Goal: Information Seeking & Learning: Learn about a topic

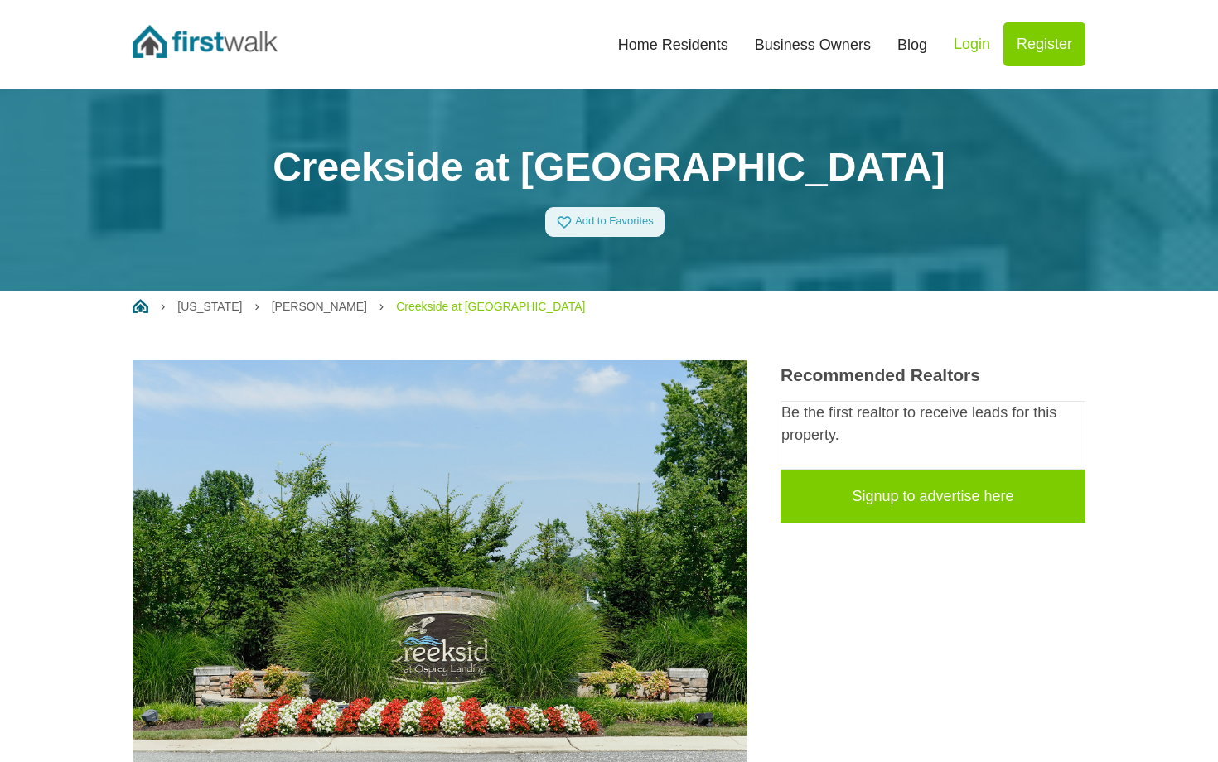
click at [706, 50] on link "Home Residents" at bounding box center [673, 45] width 137 height 36
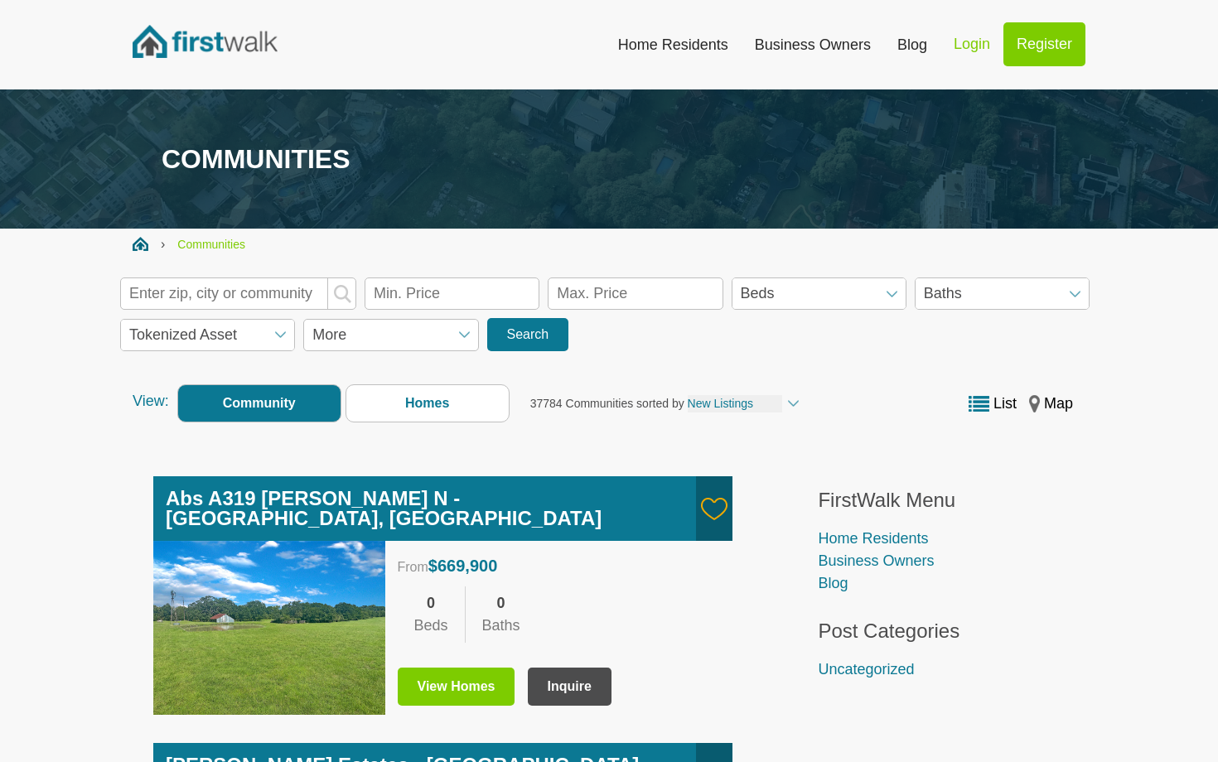
click at [286, 300] on input "text" at bounding box center [238, 293] width 236 height 32
type input "21060"
click at [349, 292] on span "submit" at bounding box center [342, 294] width 18 height 18
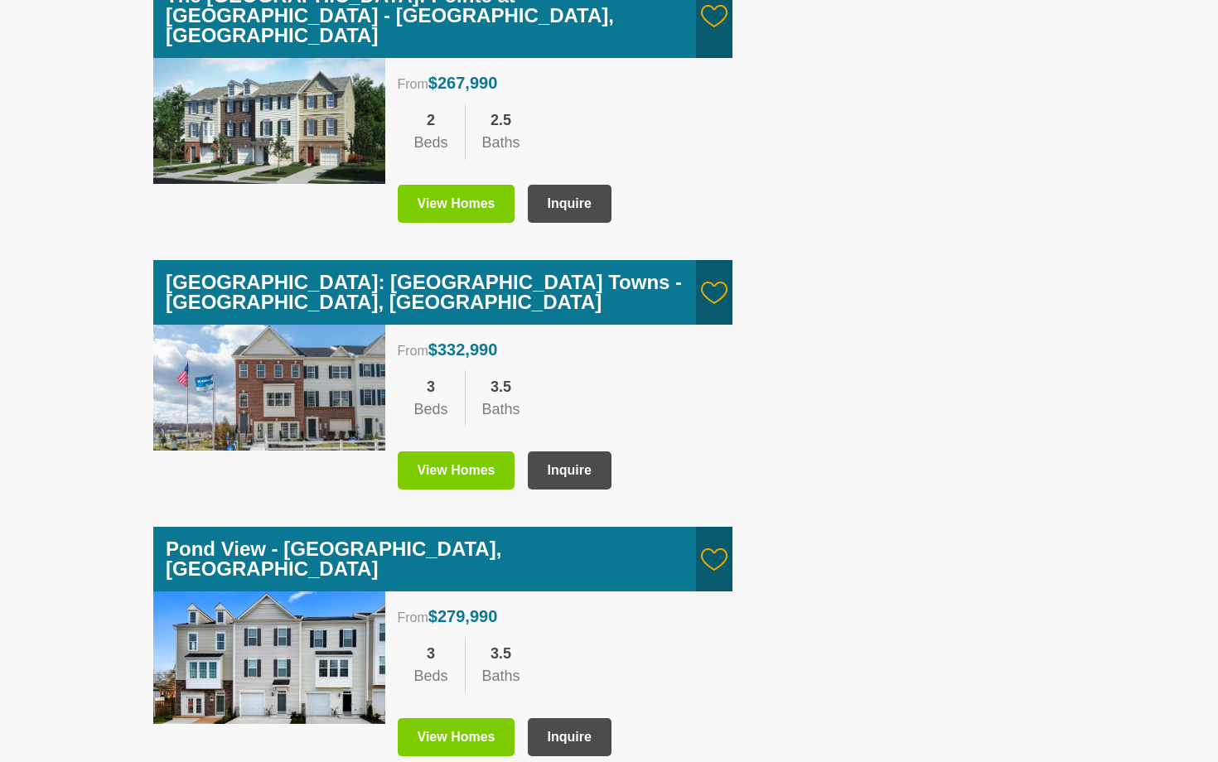
scroll to position [2374, 0]
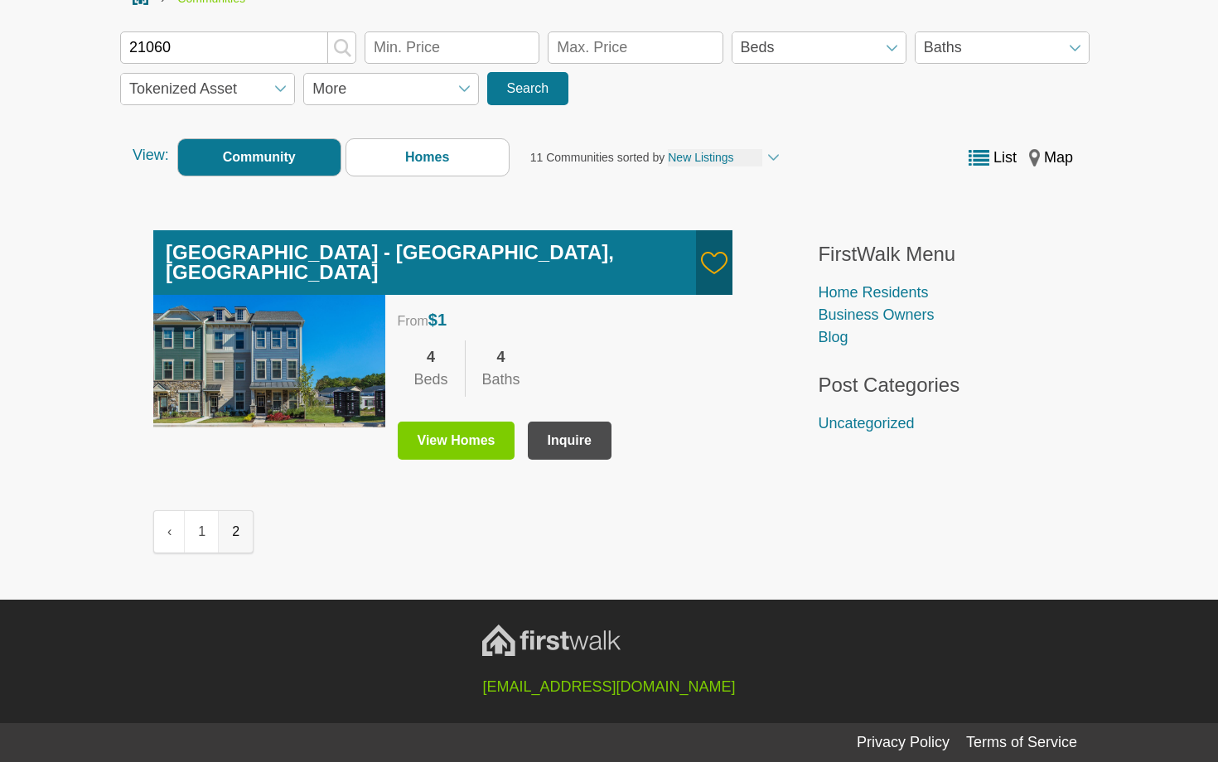
scroll to position [224, 0]
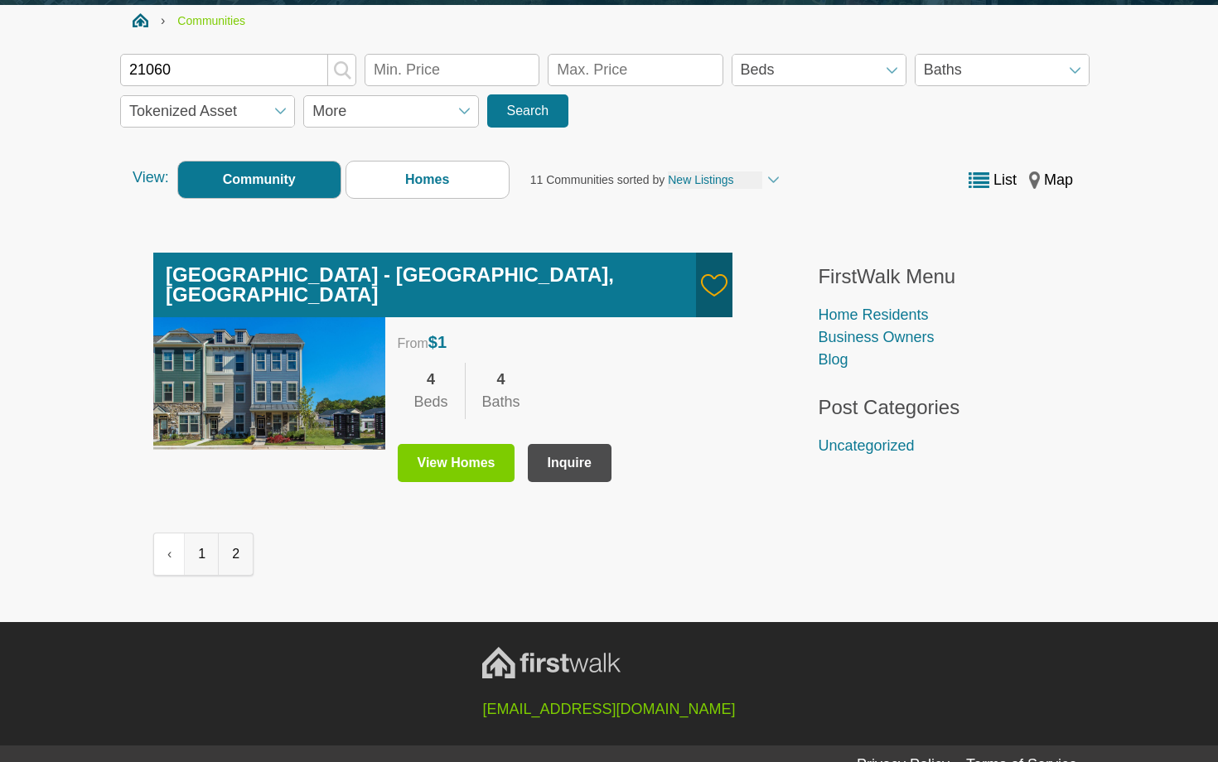
click at [191, 533] on link "1" at bounding box center [202, 553] width 34 height 41
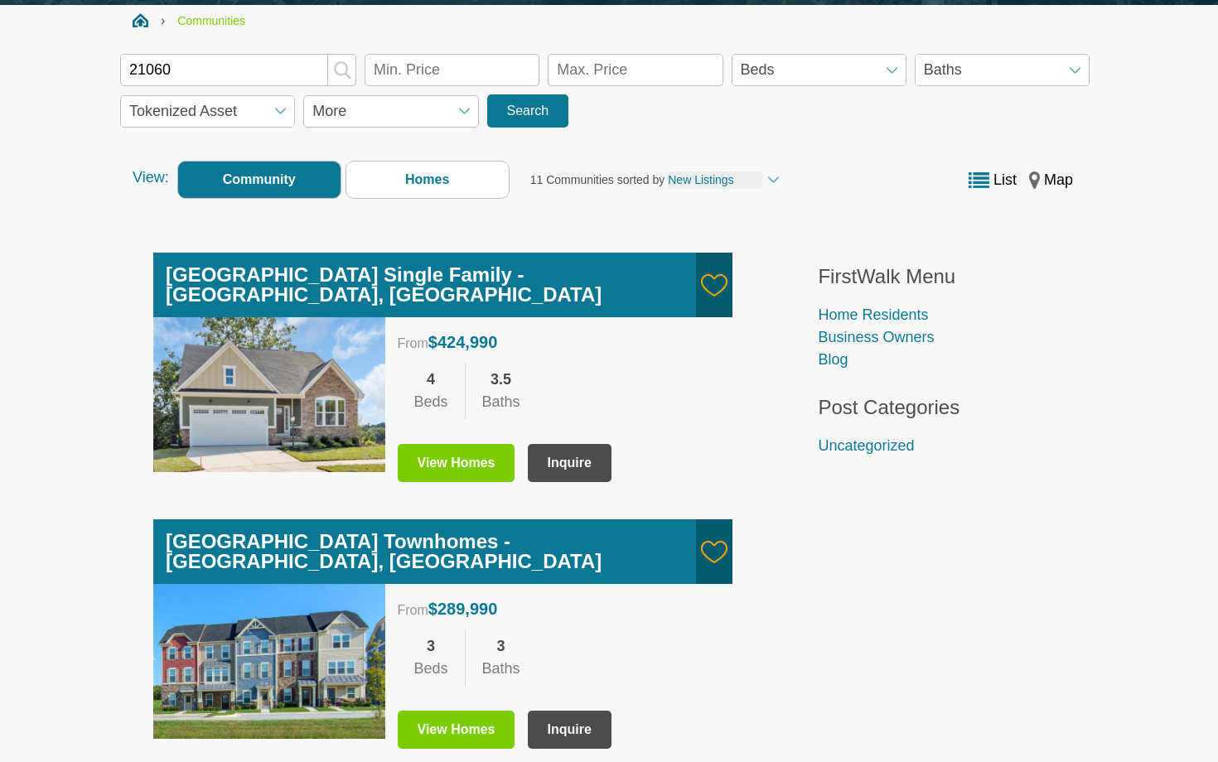
click at [460, 445] on link "View Homes" at bounding box center [457, 463] width 118 height 38
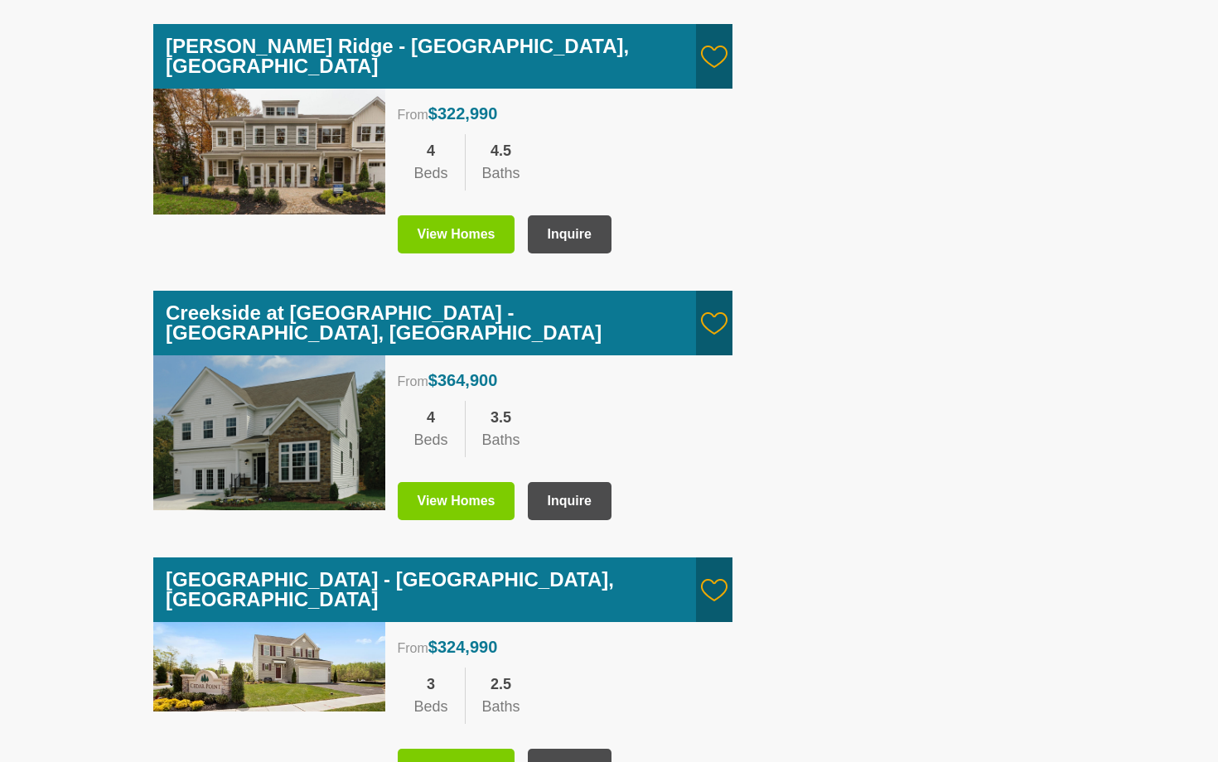
scroll to position [1258, 0]
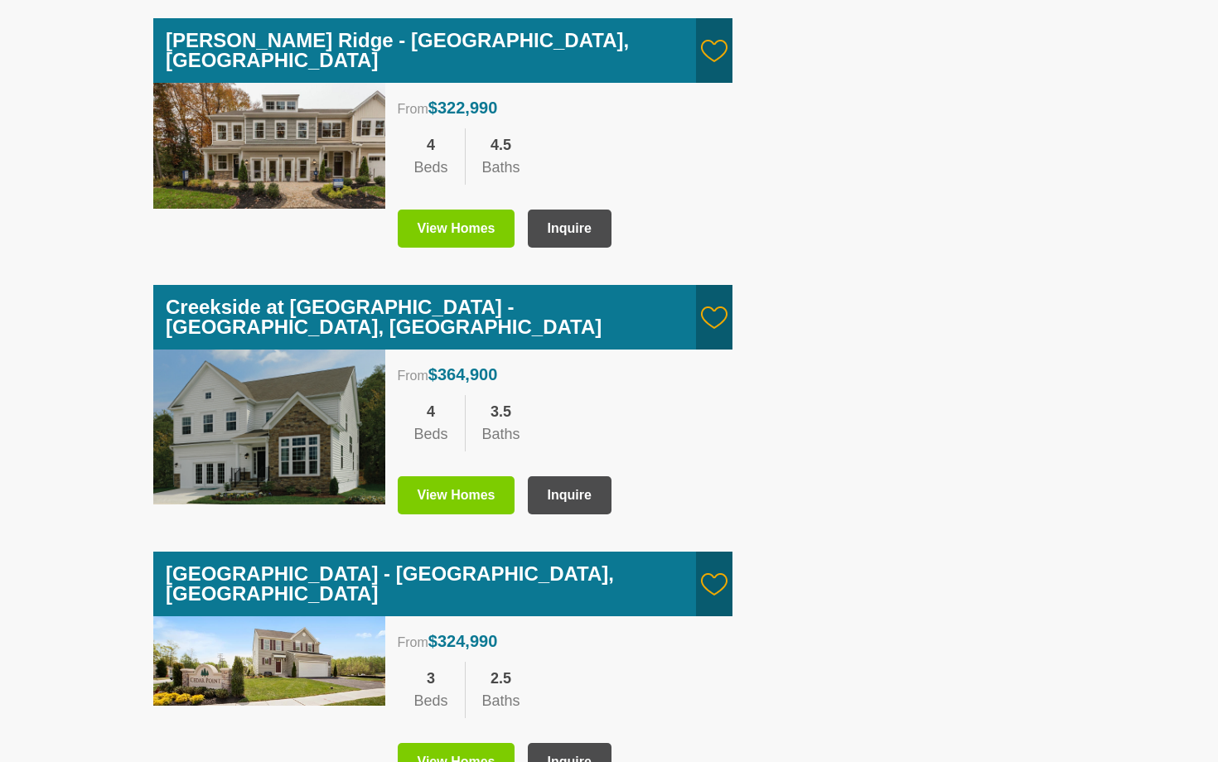
click at [465, 476] on link "View Homes" at bounding box center [457, 495] width 118 height 38
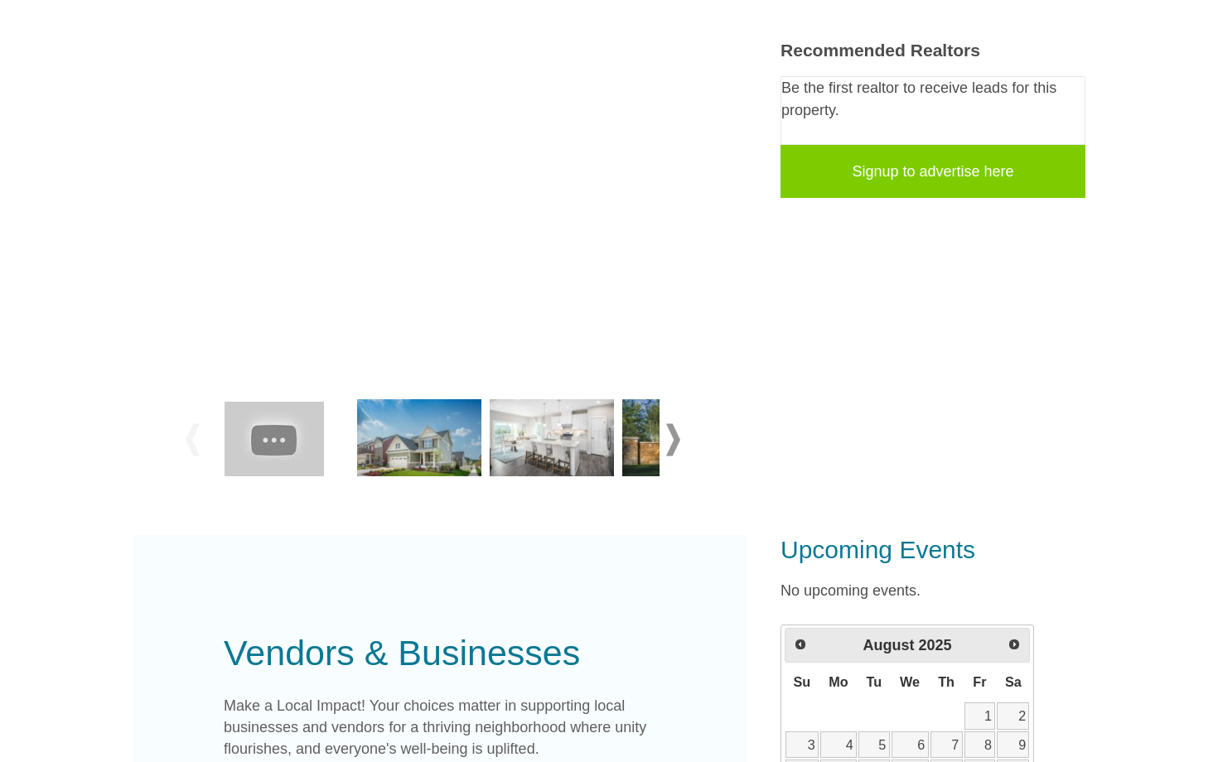
scroll to position [328, 0]
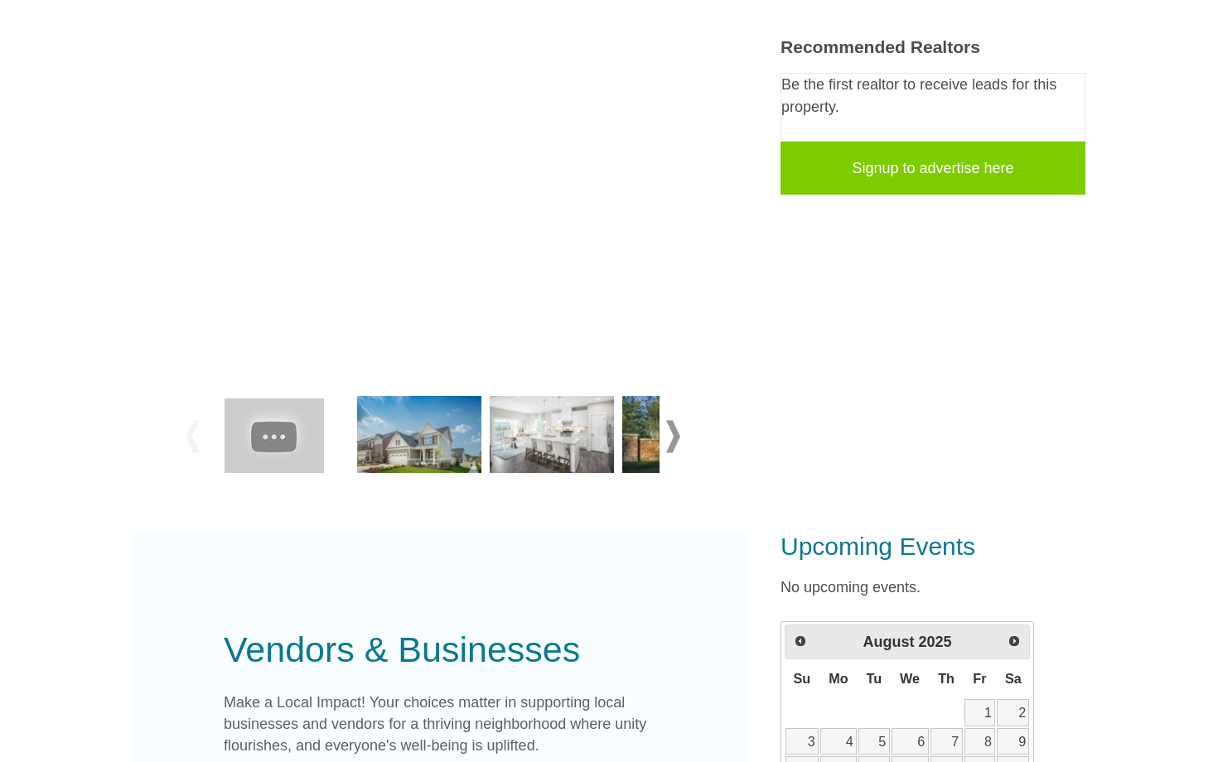
click at [668, 432] on span at bounding box center [673, 436] width 14 height 32
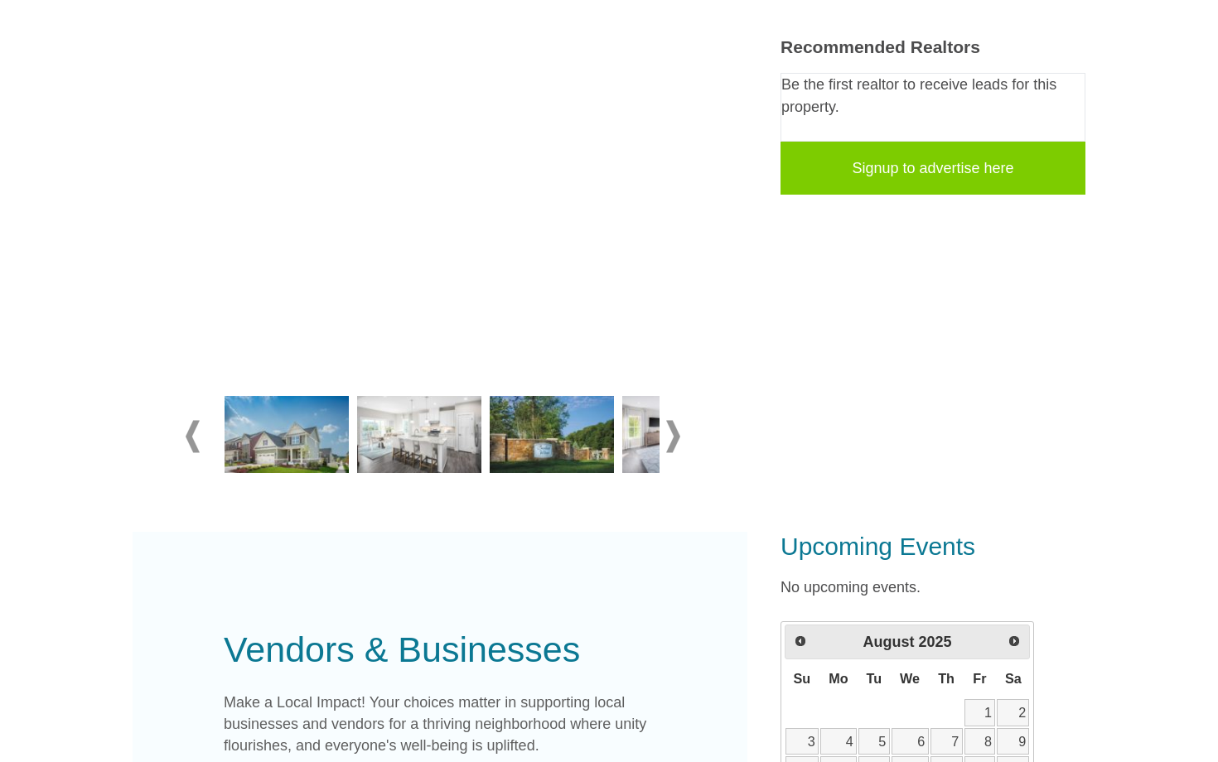
click at [668, 432] on span at bounding box center [673, 436] width 14 height 32
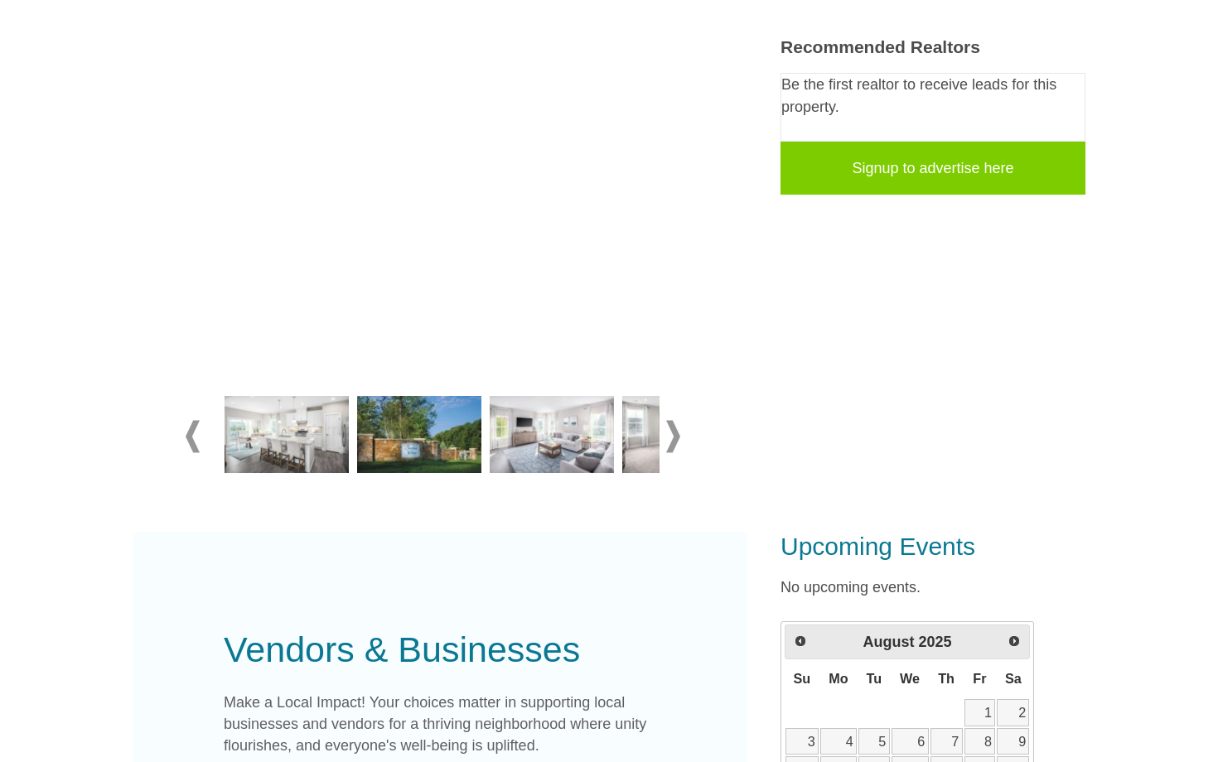
click at [668, 432] on span at bounding box center [673, 436] width 14 height 32
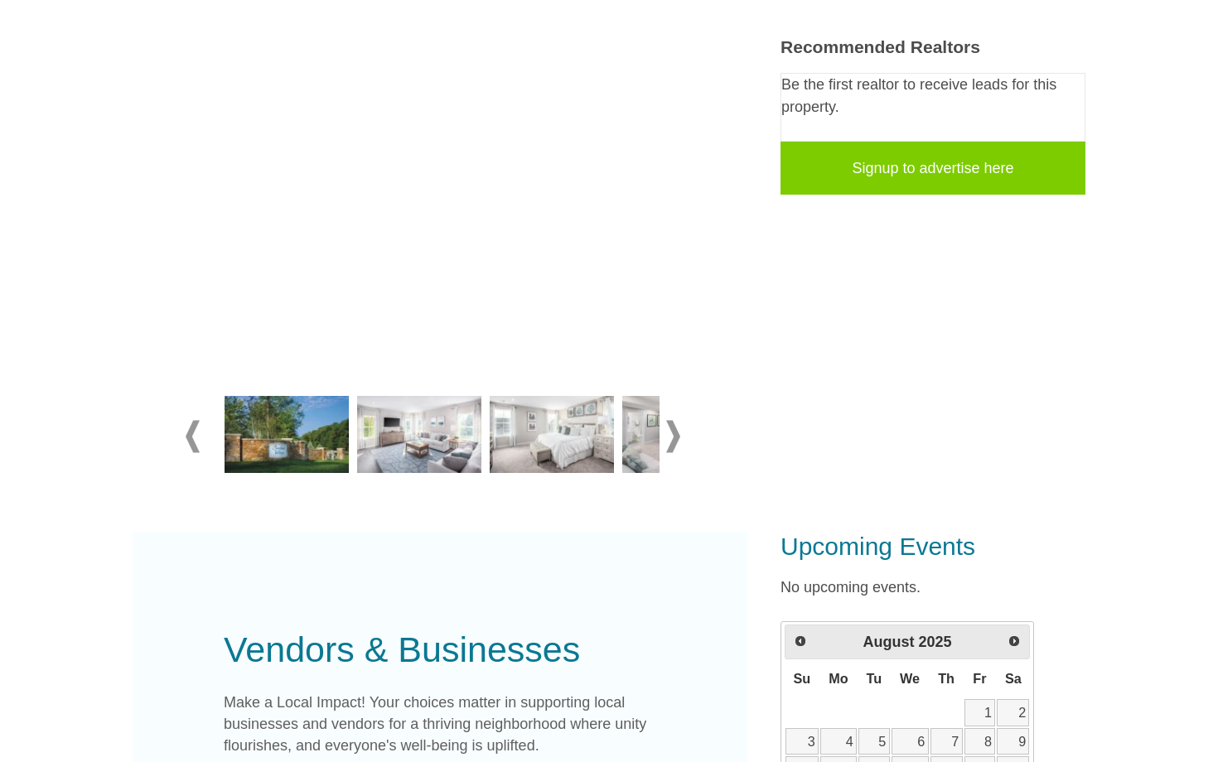
click at [668, 432] on span at bounding box center [673, 436] width 14 height 32
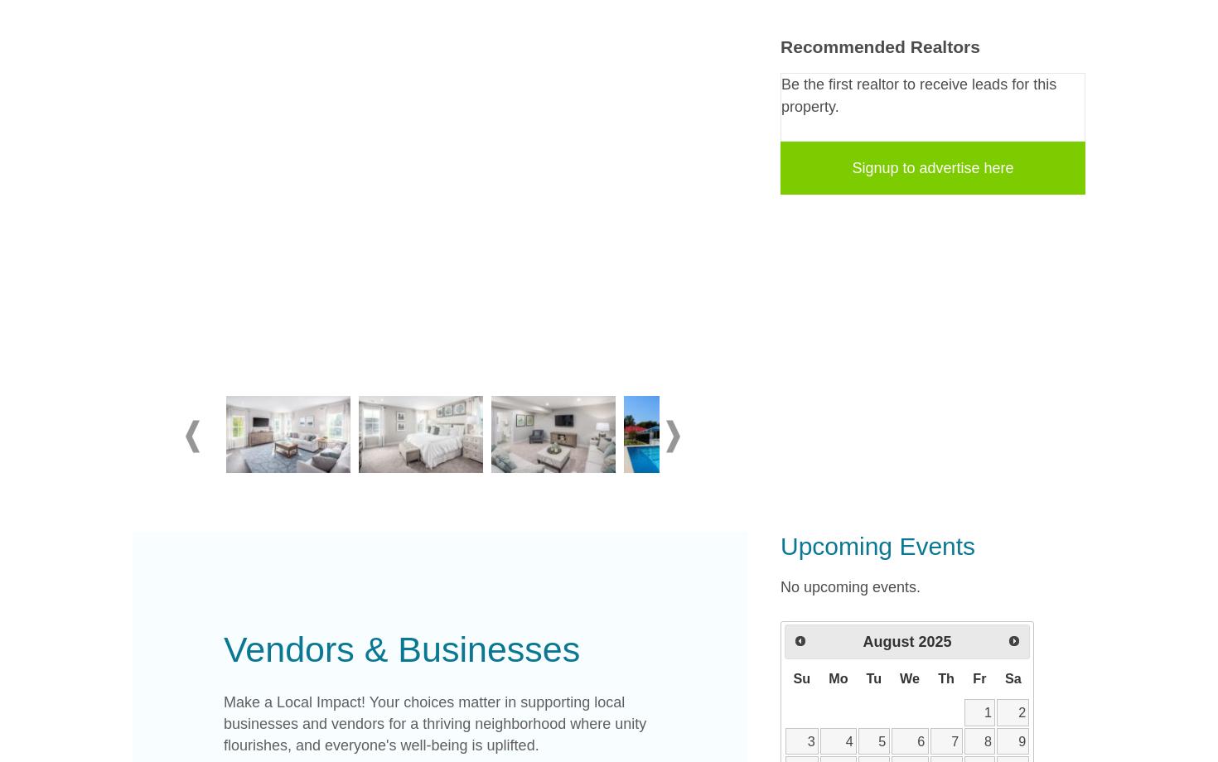
click at [668, 432] on span at bounding box center [673, 436] width 14 height 32
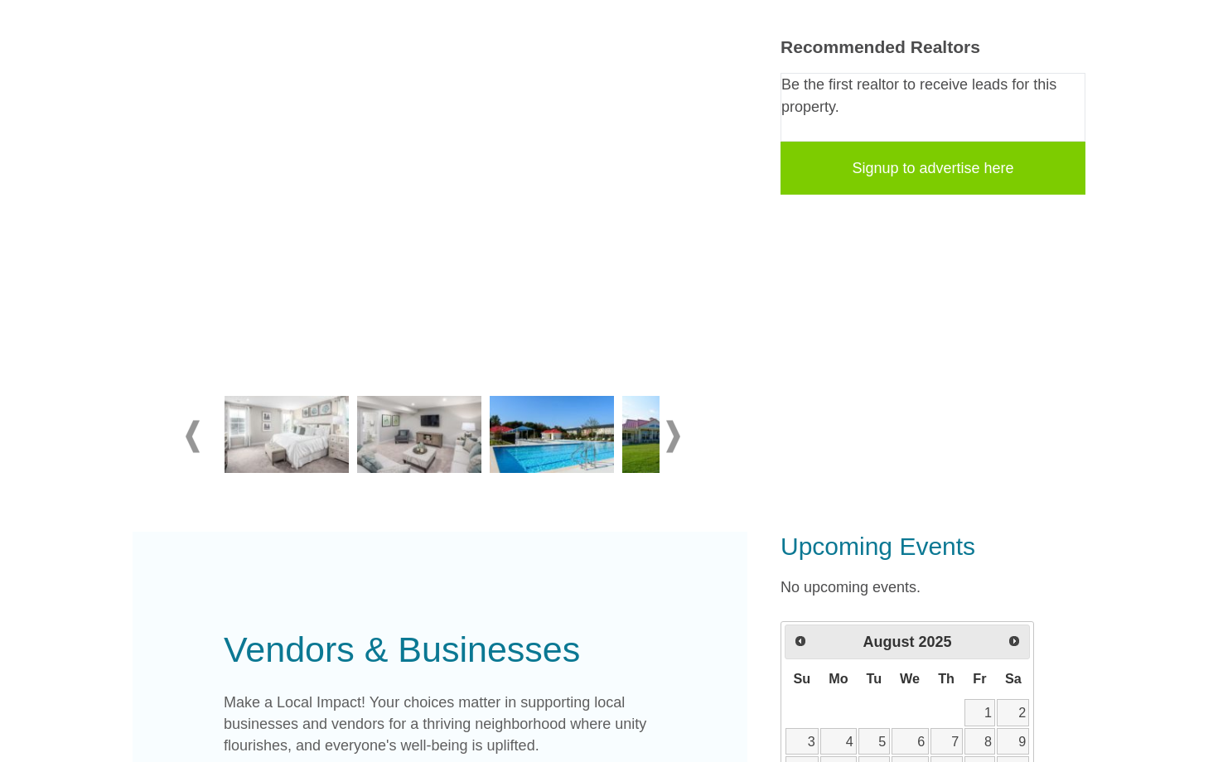
click at [668, 432] on span at bounding box center [673, 436] width 14 height 32
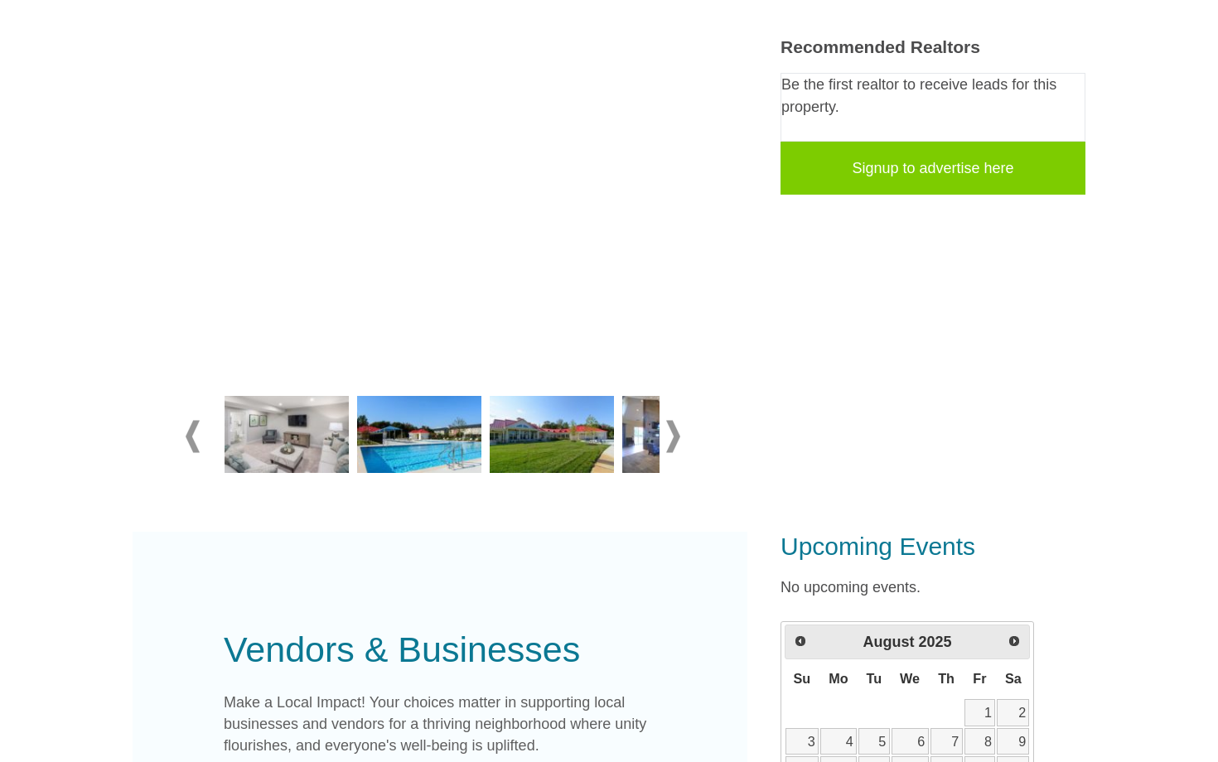
click at [668, 432] on span at bounding box center [673, 436] width 14 height 32
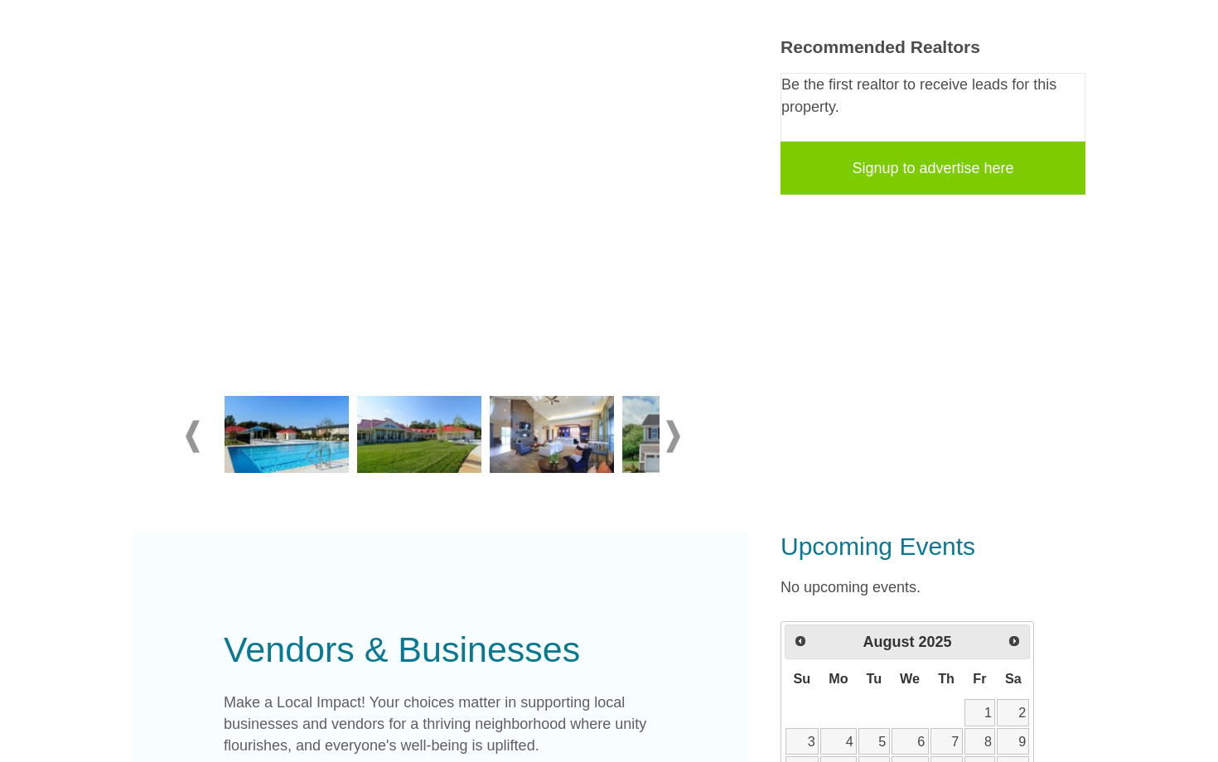
click at [668, 432] on span at bounding box center [673, 436] width 14 height 32
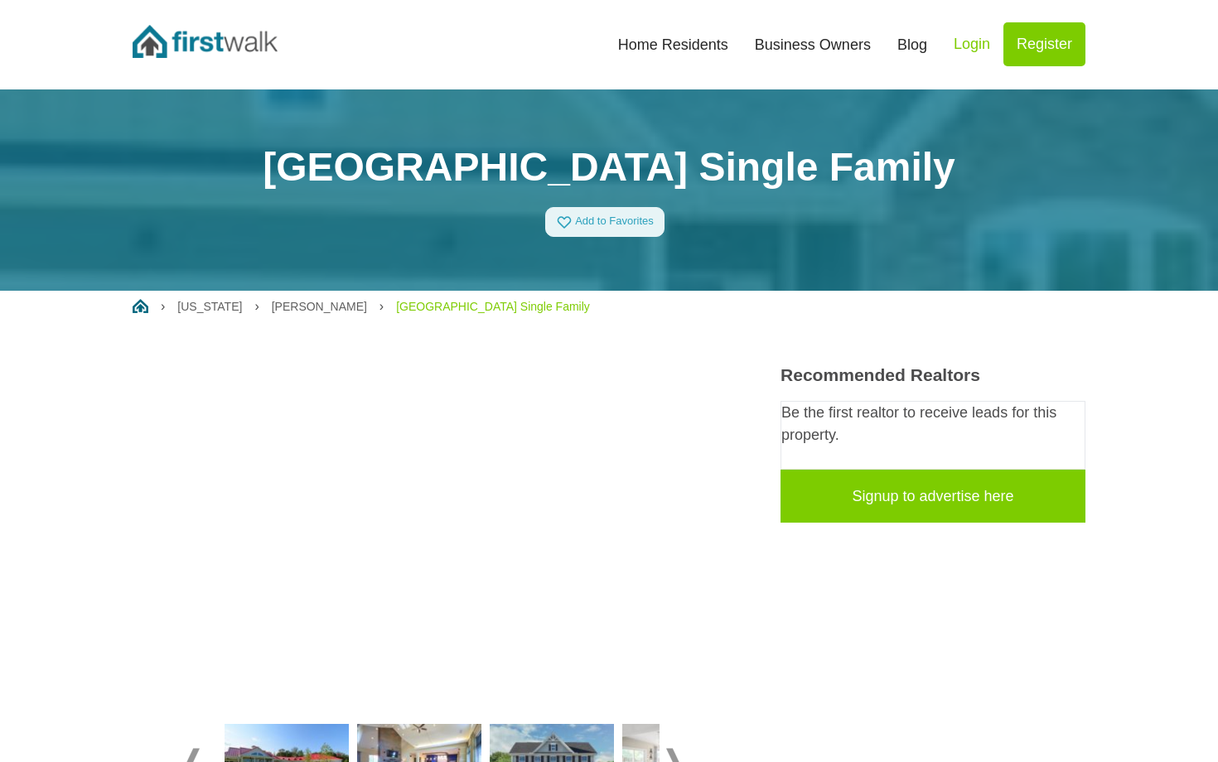
scroll to position [0, 0]
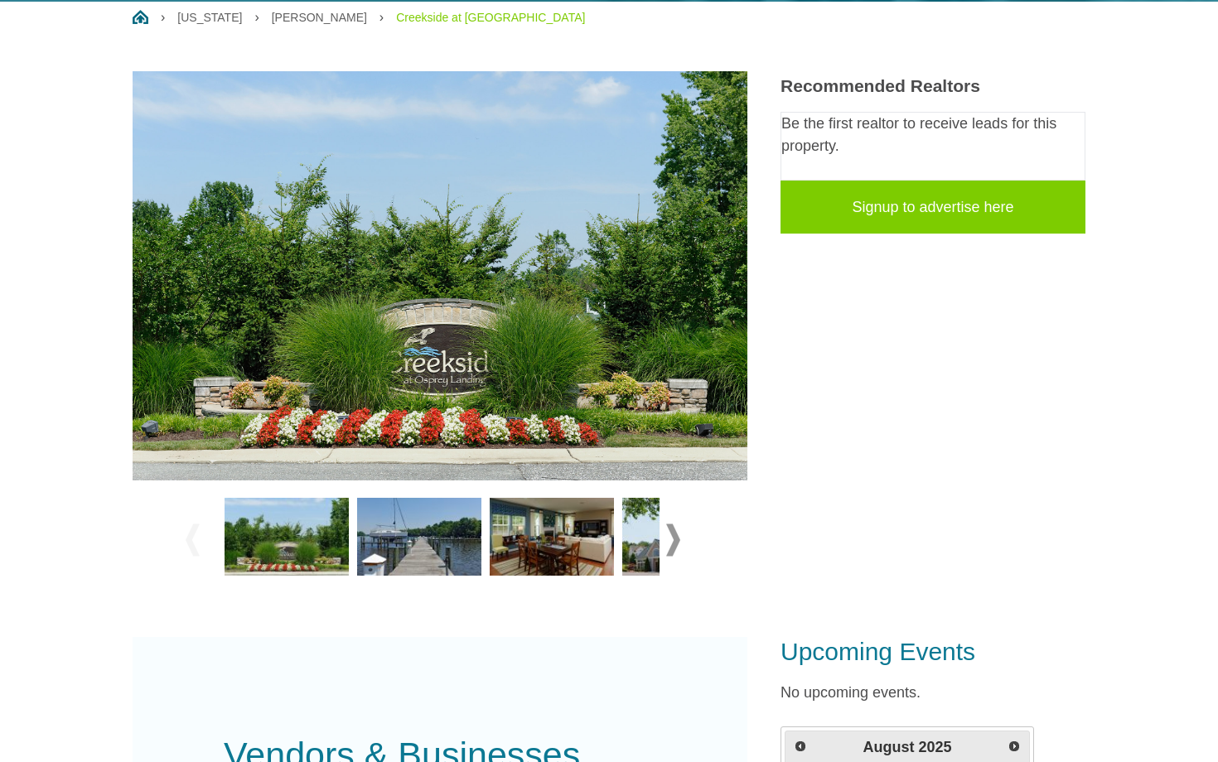
scroll to position [293, 0]
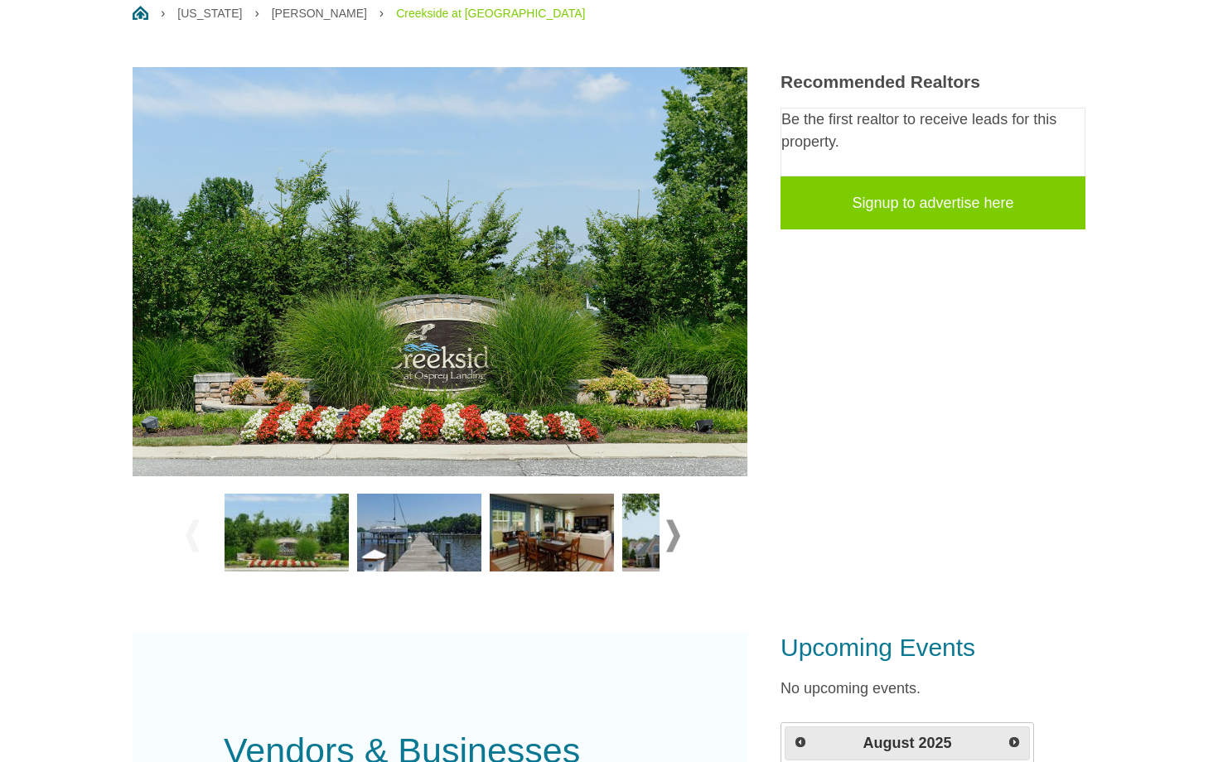
click at [676, 530] on span at bounding box center [673, 536] width 14 height 32
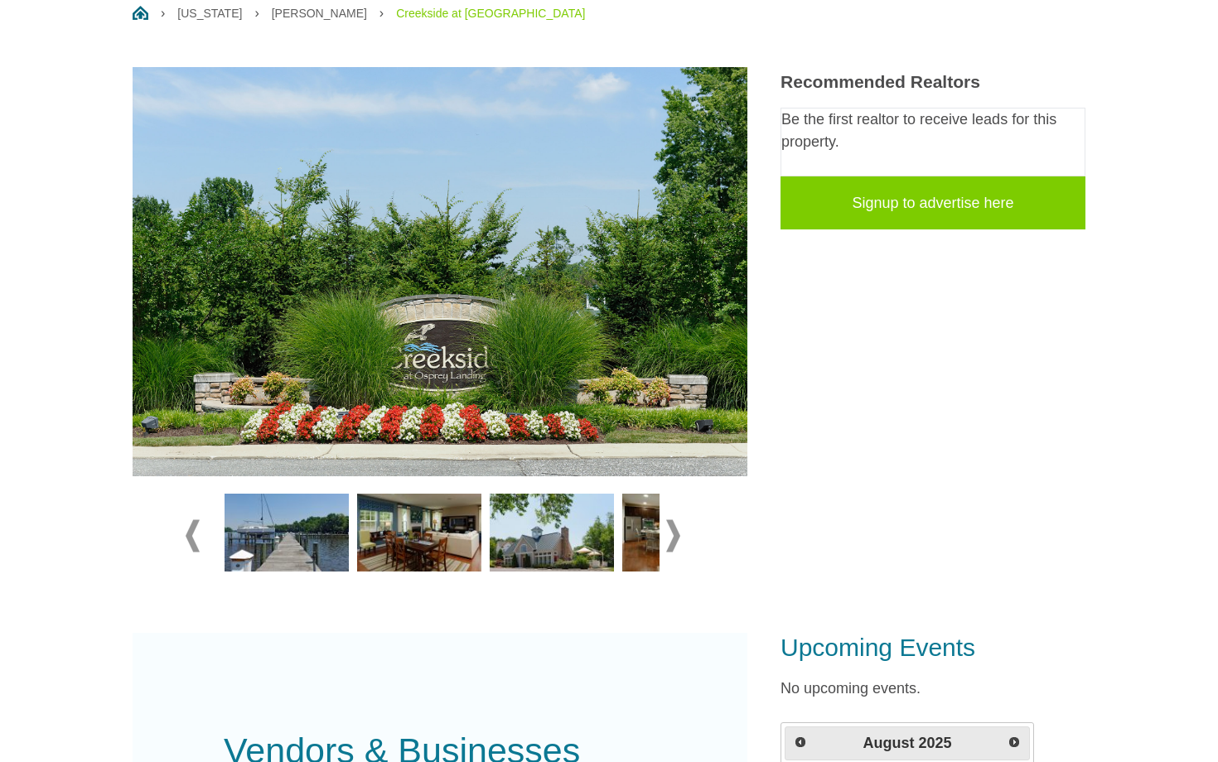
click at [676, 530] on span at bounding box center [673, 536] width 14 height 32
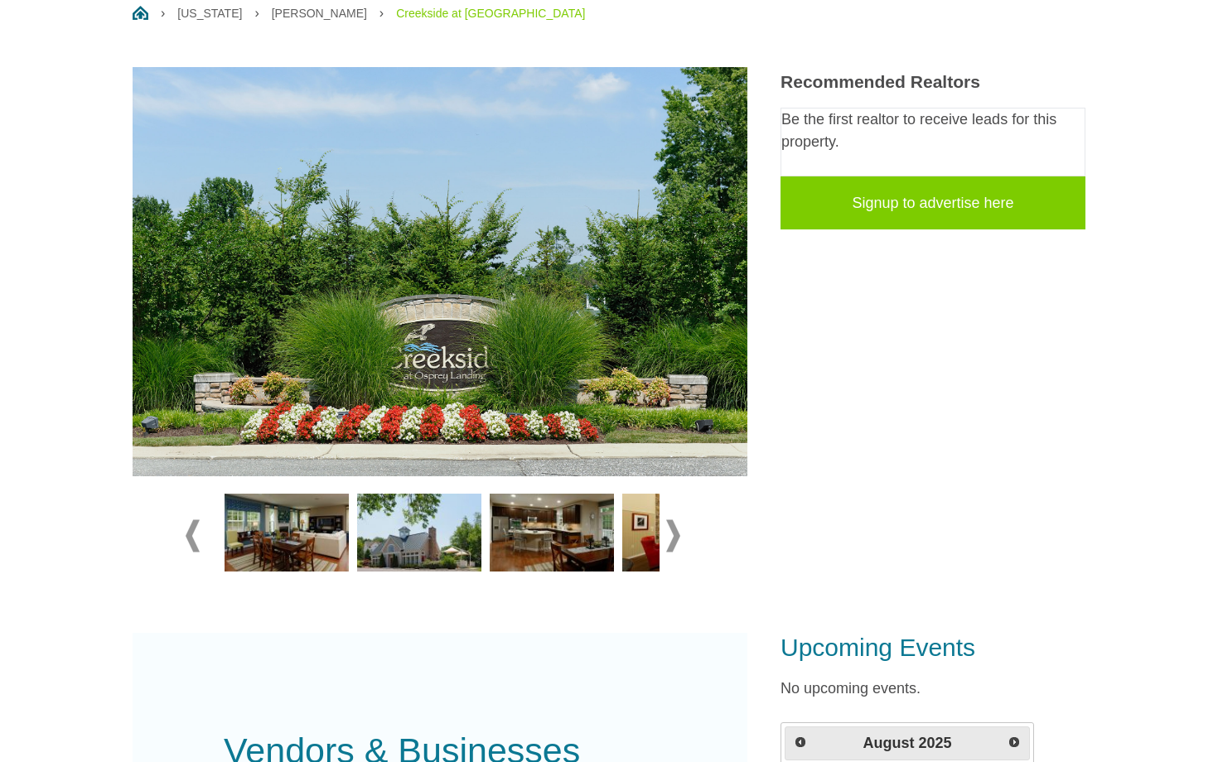
click at [446, 548] on img at bounding box center [419, 533] width 124 height 78
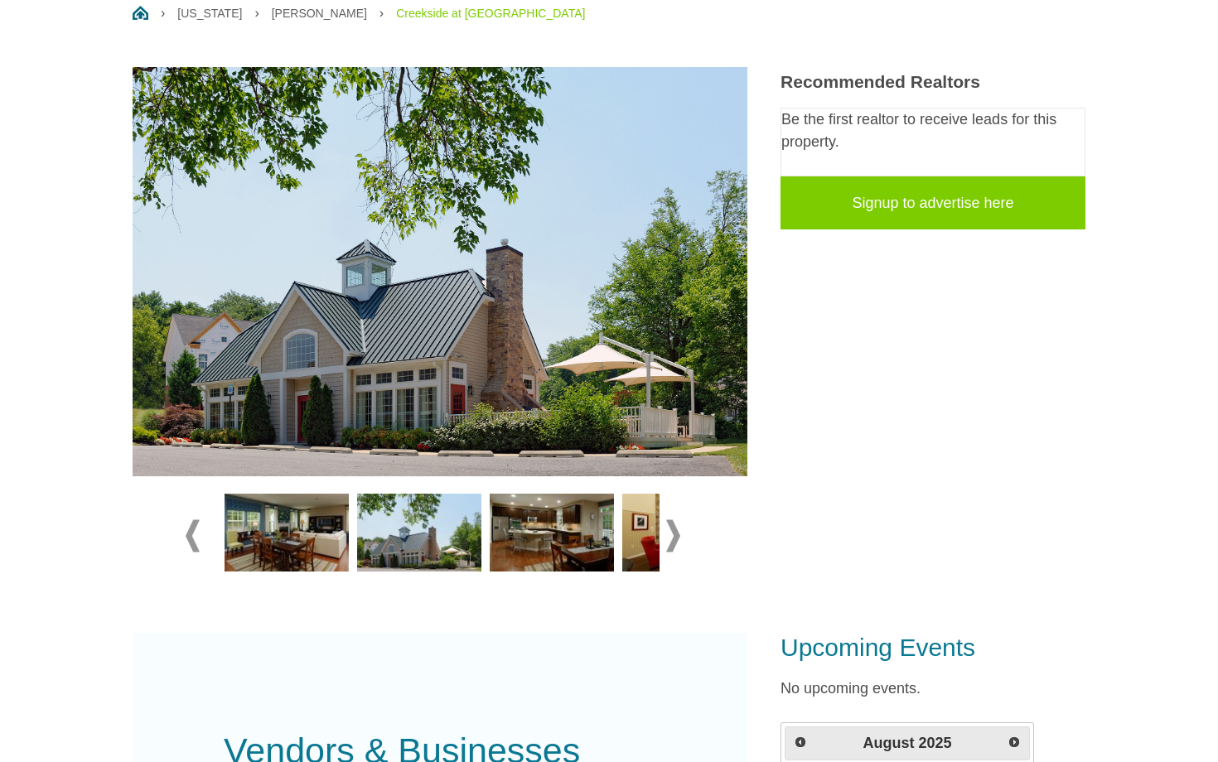
click at [678, 534] on span at bounding box center [673, 536] width 14 height 32
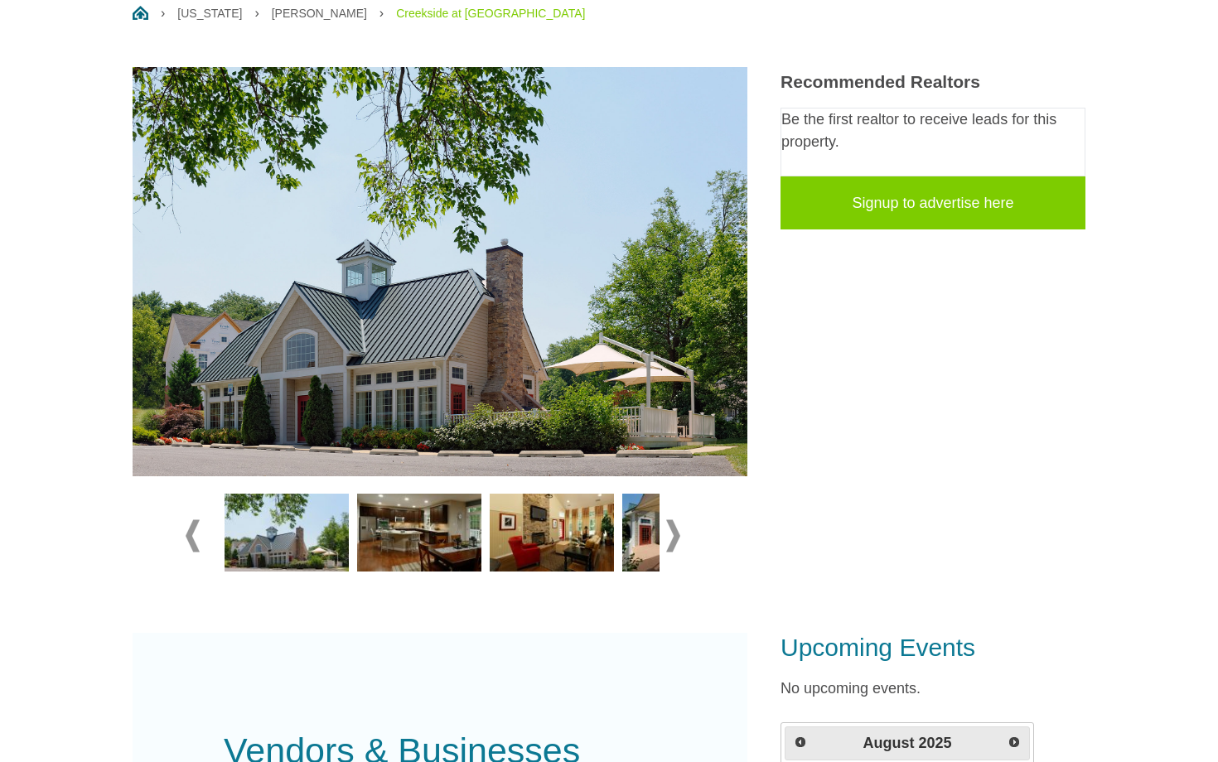
click at [715, 308] on img at bounding box center [440, 271] width 615 height 409
click at [669, 538] on span at bounding box center [673, 536] width 14 height 32
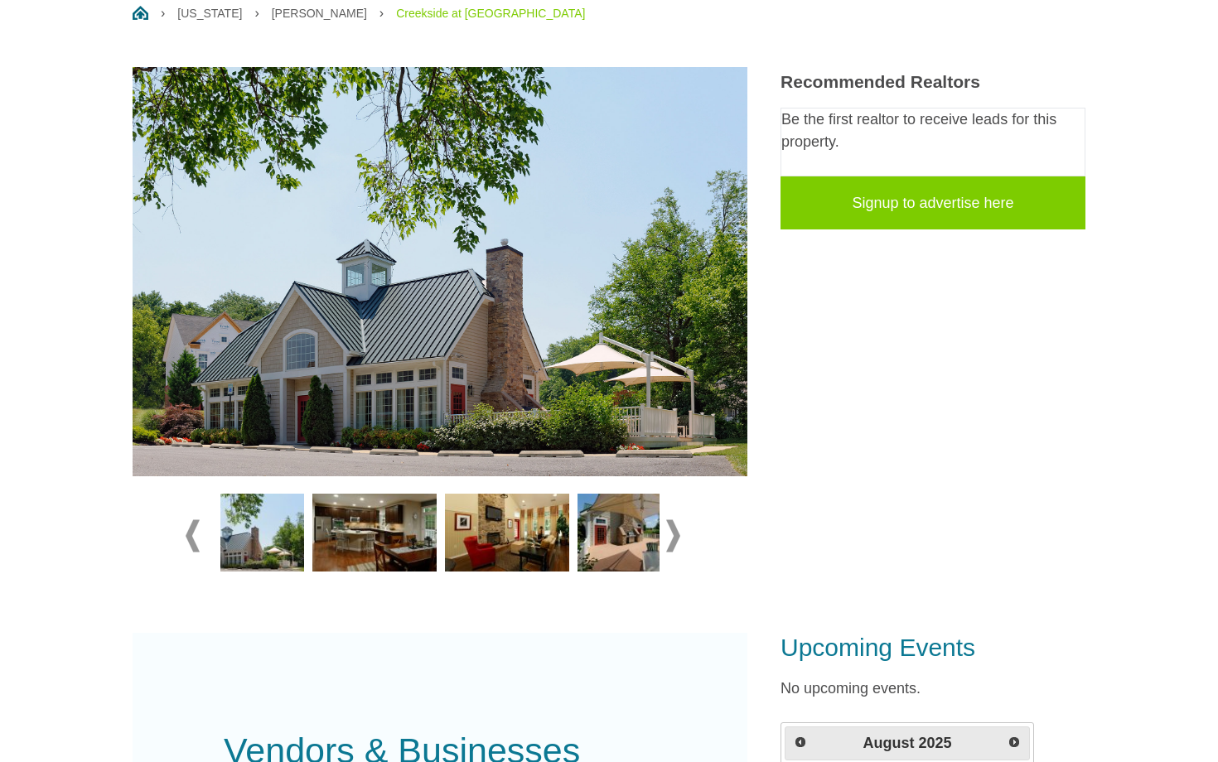
click at [669, 538] on span at bounding box center [673, 536] width 14 height 32
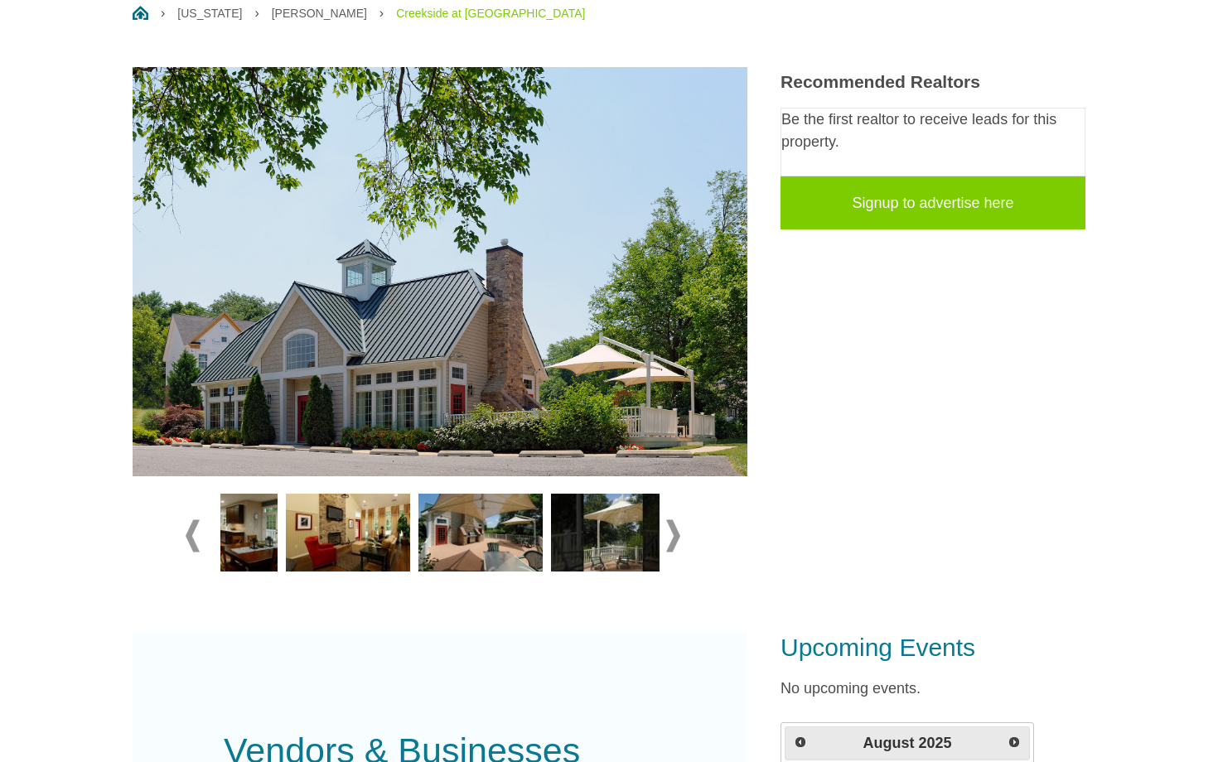
click at [669, 538] on span at bounding box center [673, 536] width 14 height 32
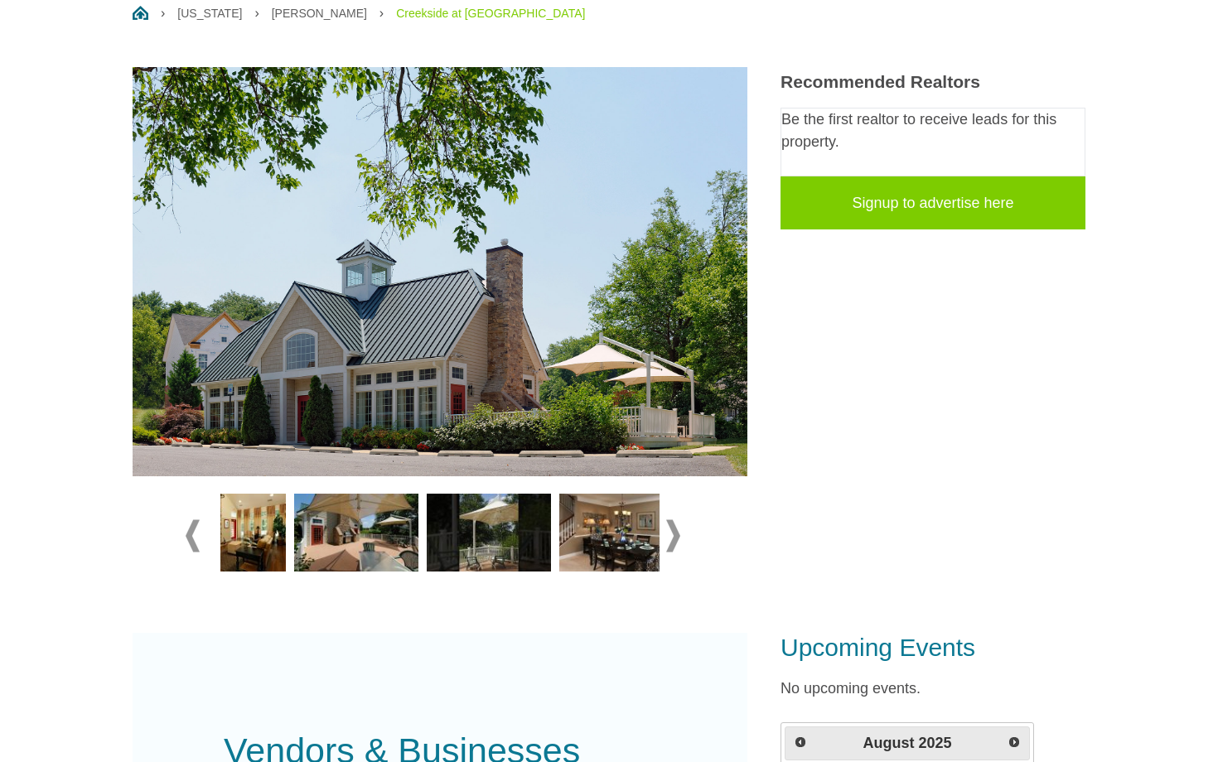
click at [669, 538] on span at bounding box center [673, 536] width 14 height 32
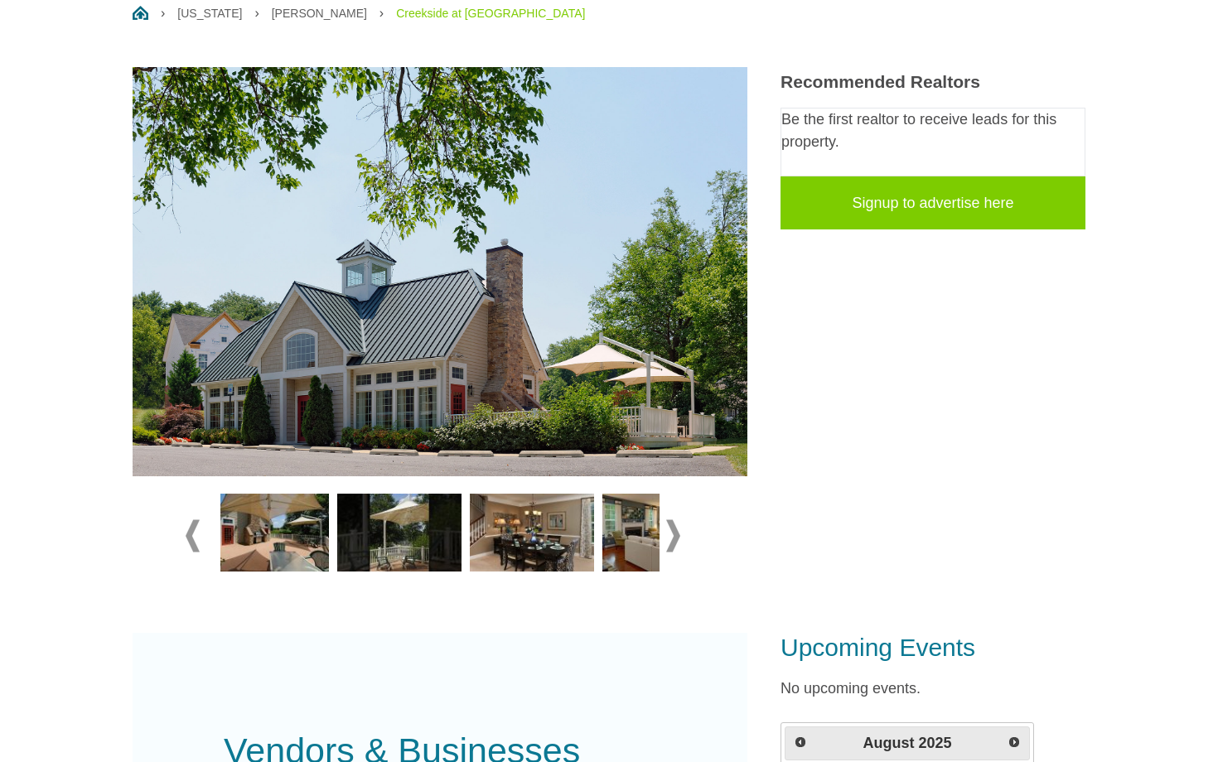
click at [669, 538] on span at bounding box center [673, 536] width 14 height 32
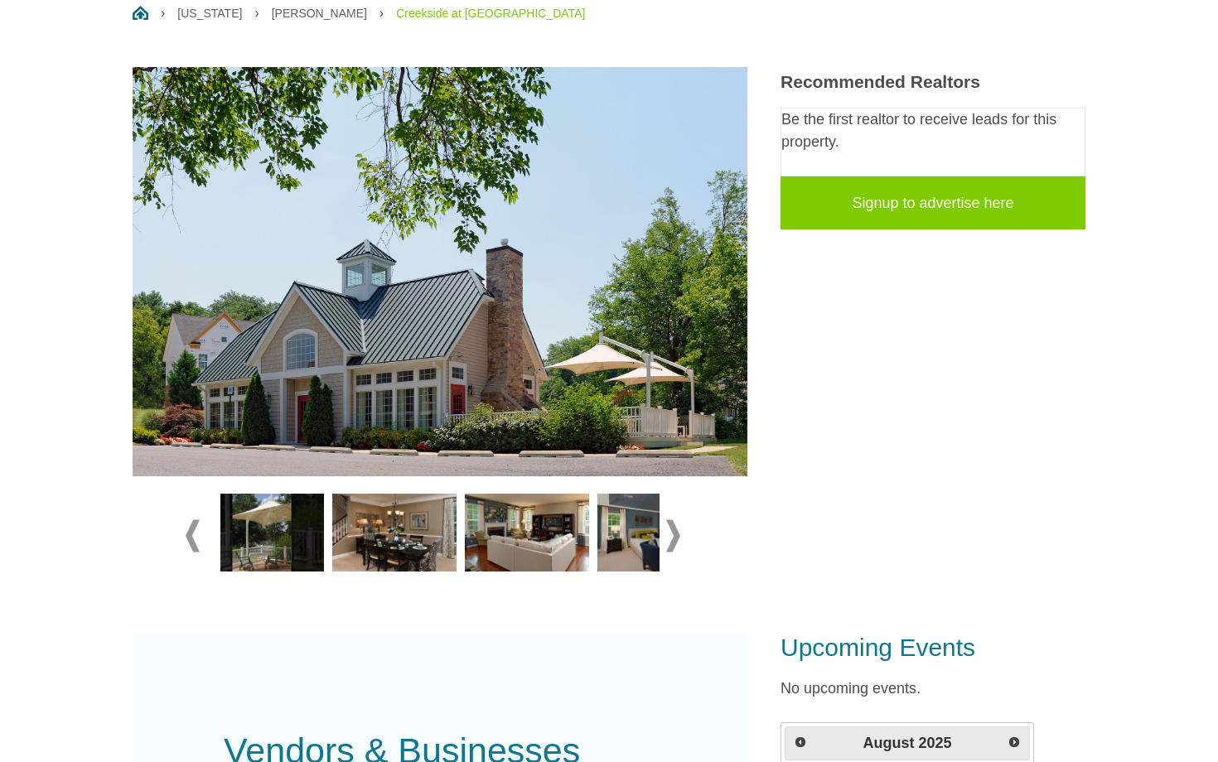
click at [669, 538] on span at bounding box center [673, 536] width 14 height 32
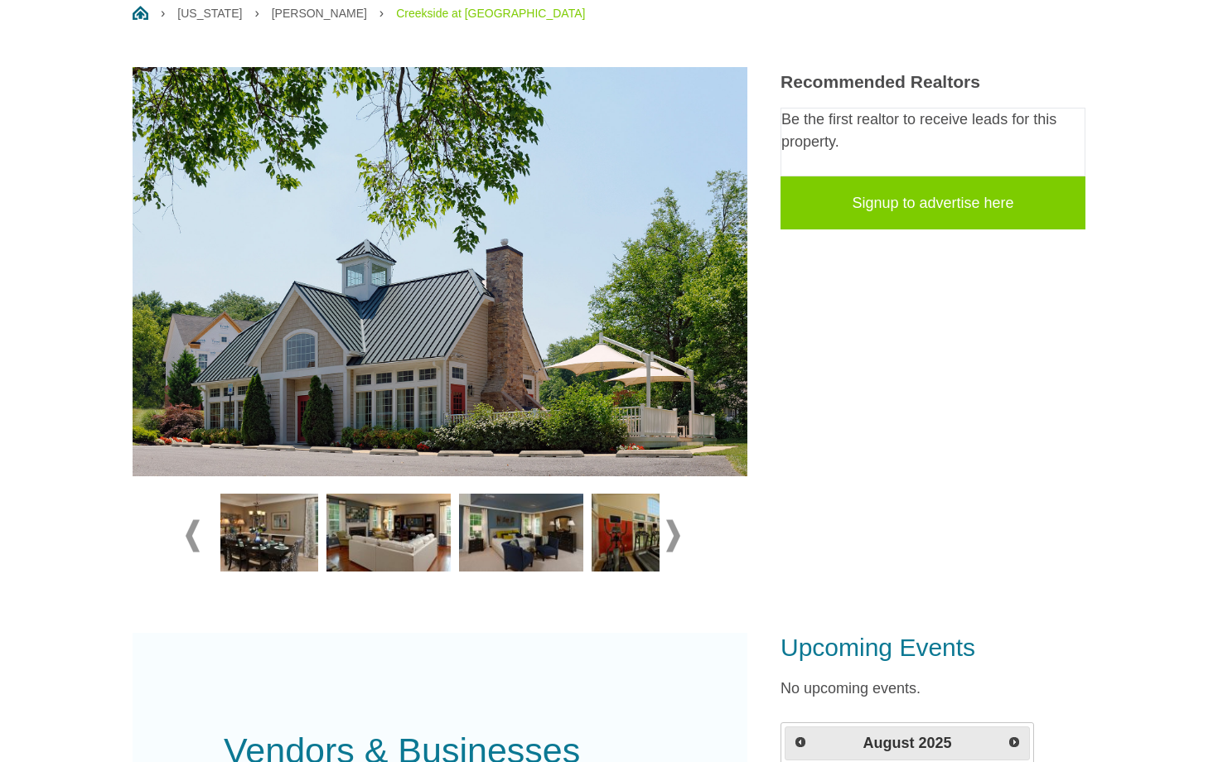
click at [669, 538] on span at bounding box center [673, 536] width 14 height 32
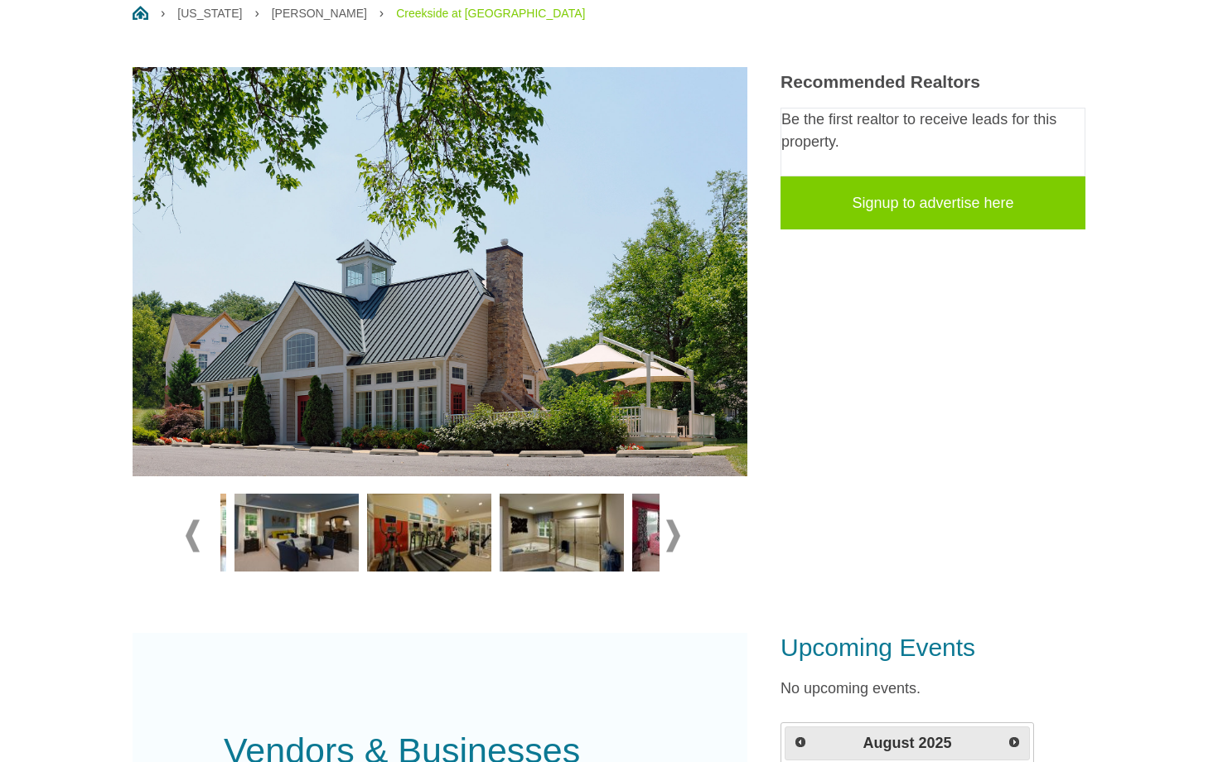
click at [669, 538] on span at bounding box center [673, 536] width 14 height 32
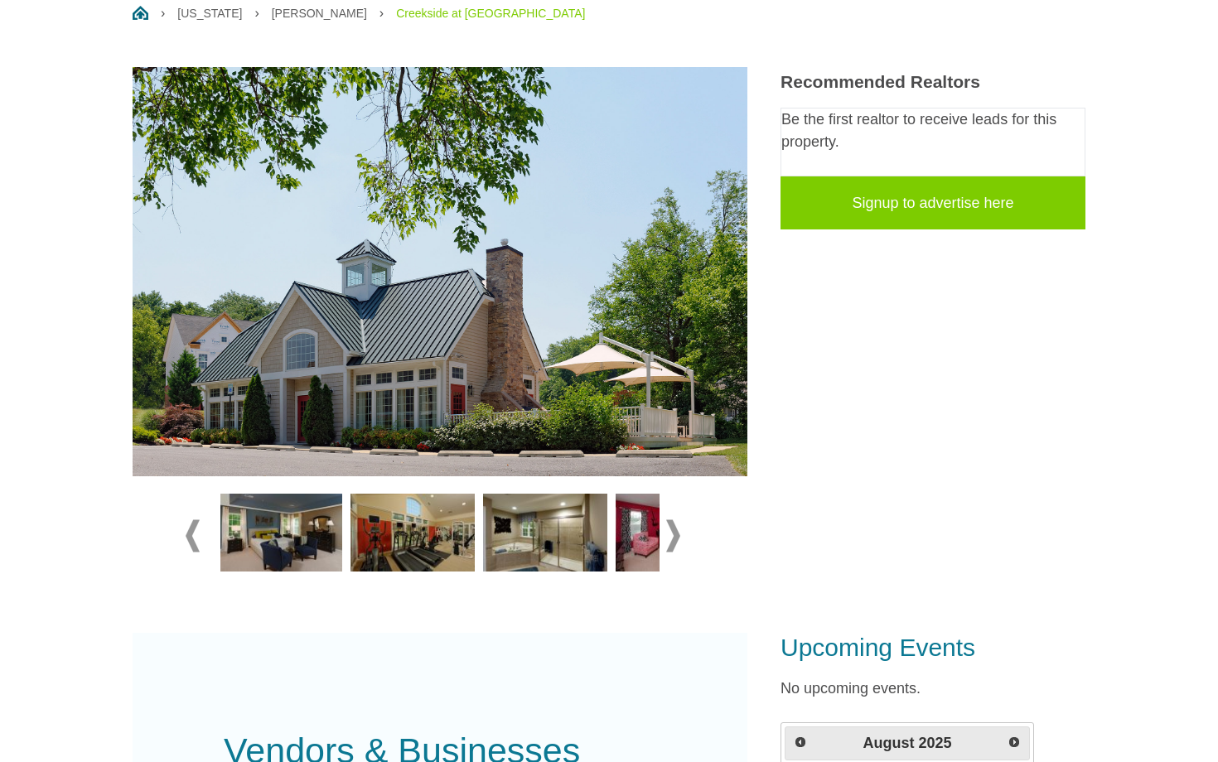
click at [669, 538] on span at bounding box center [673, 536] width 14 height 32
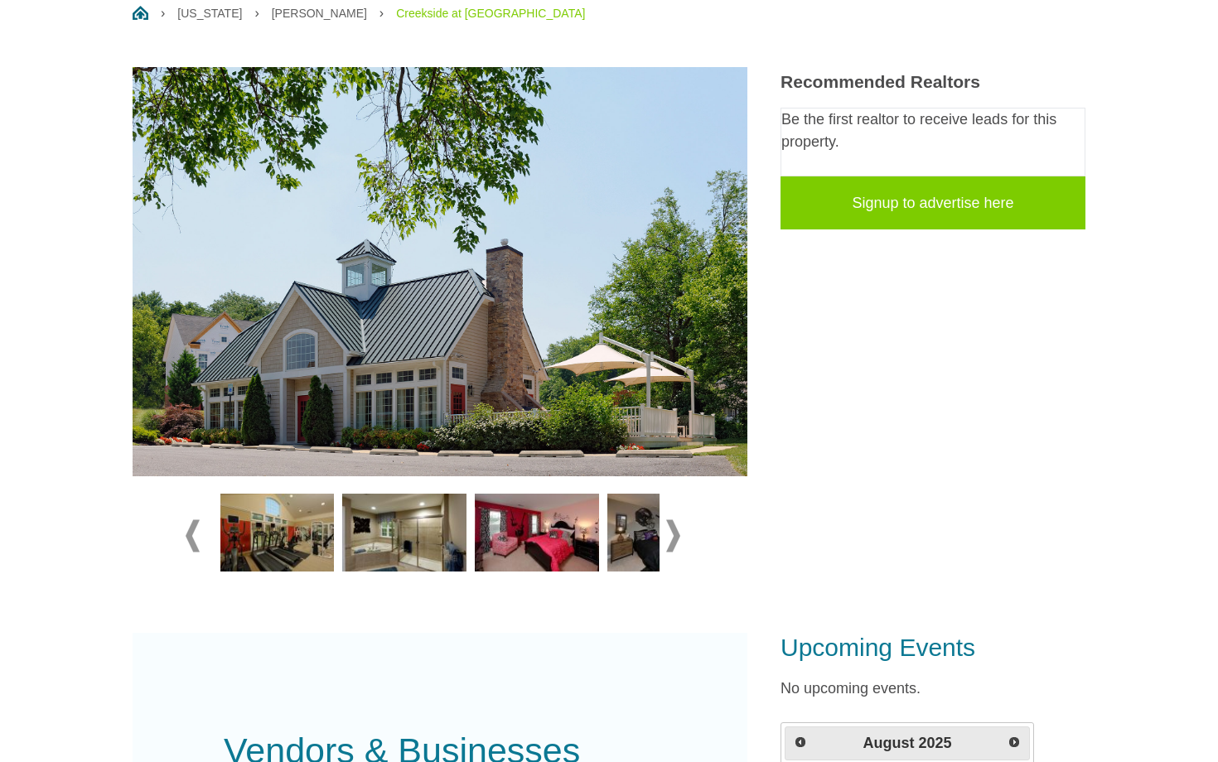
click at [669, 538] on span at bounding box center [673, 536] width 14 height 32
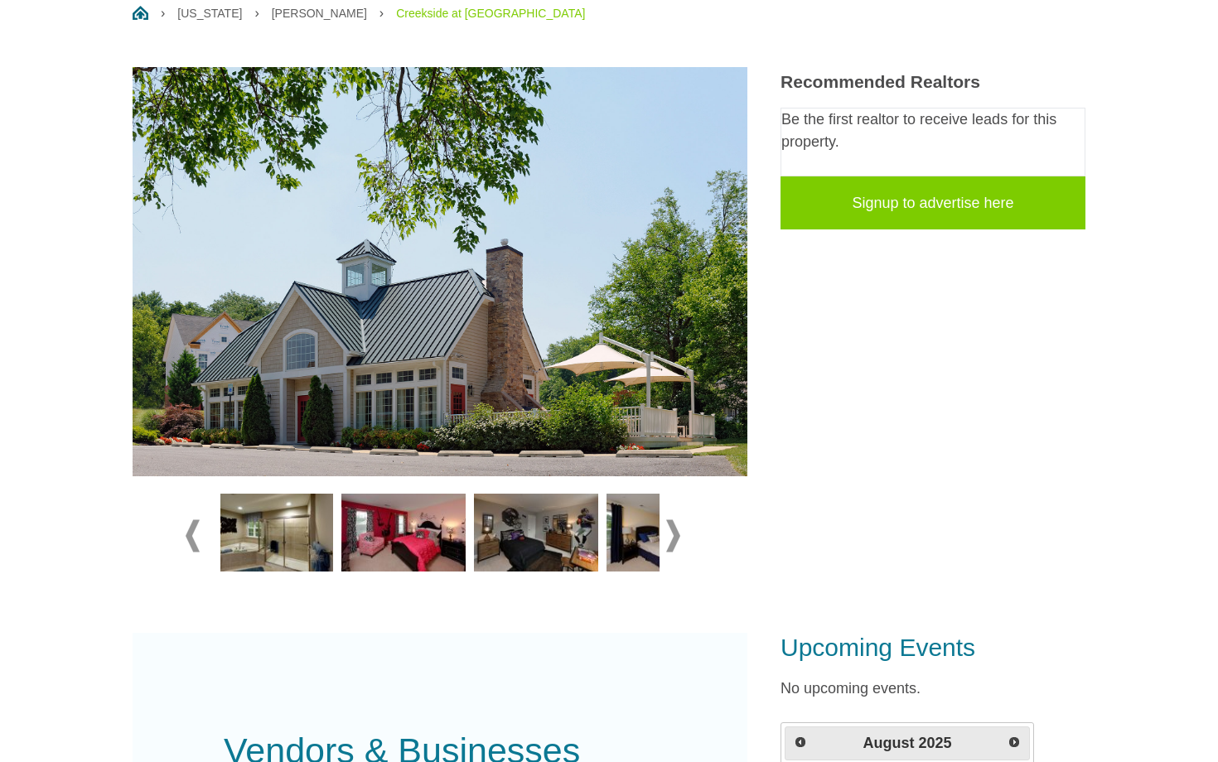
click at [669, 538] on span at bounding box center [673, 536] width 14 height 32
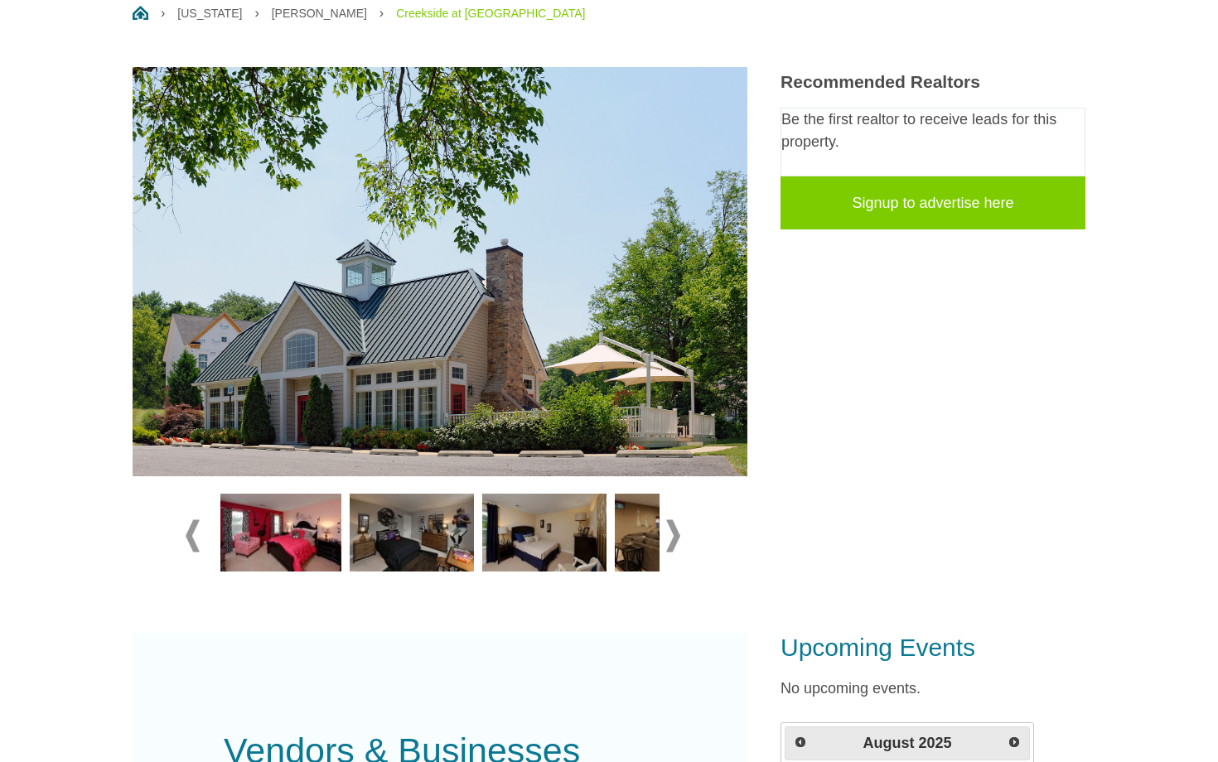
click at [669, 538] on span at bounding box center [673, 536] width 14 height 32
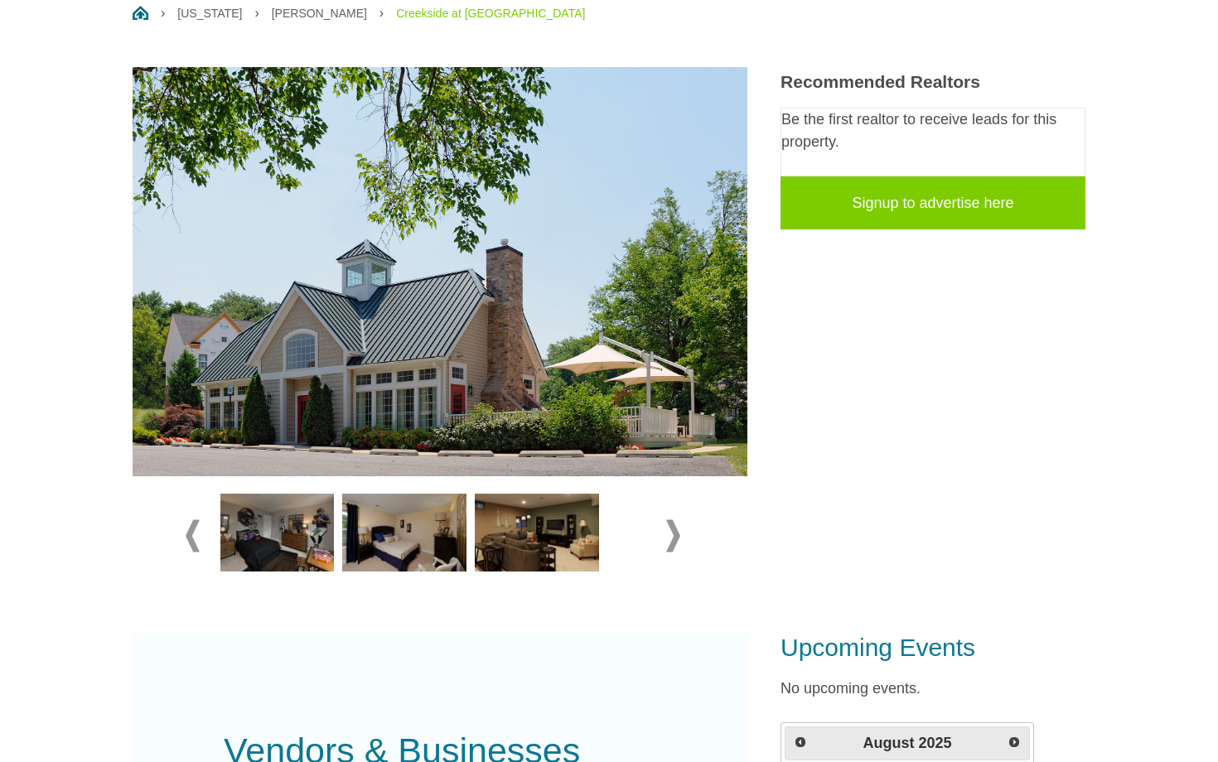
click at [669, 538] on span at bounding box center [673, 536] width 14 height 32
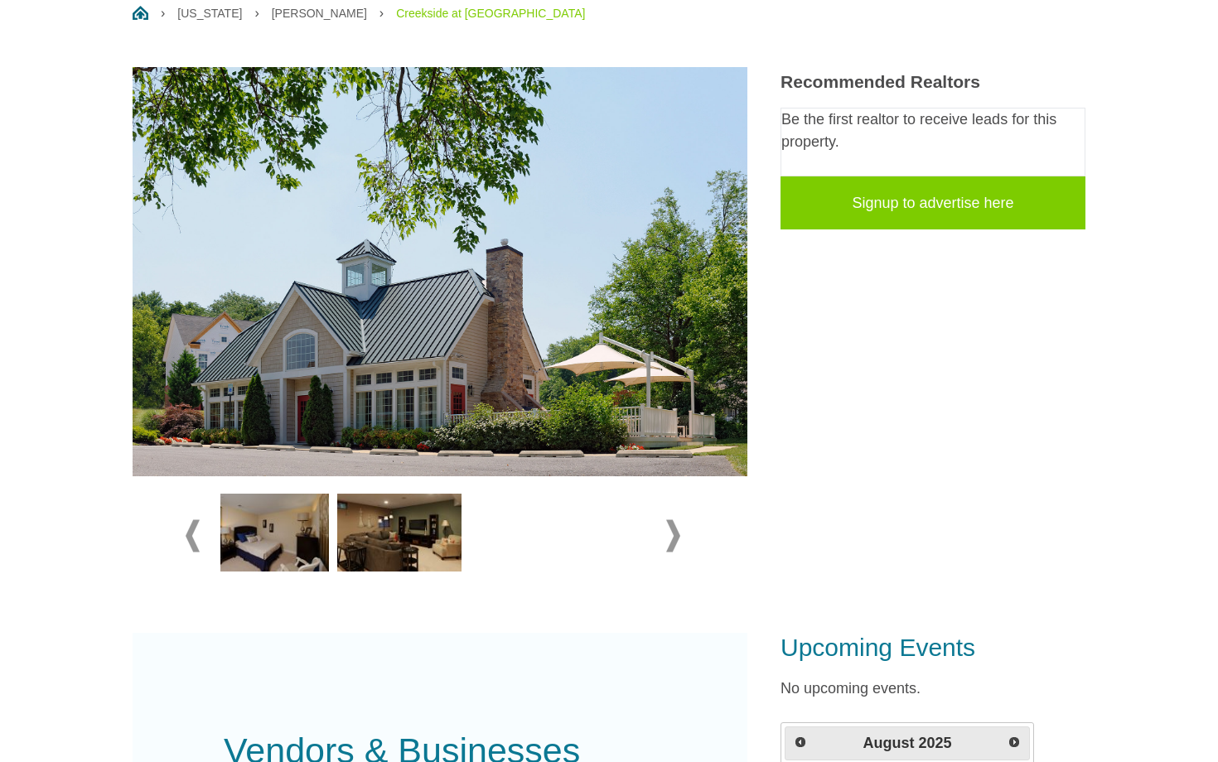
click at [669, 538] on span at bounding box center [673, 536] width 14 height 32
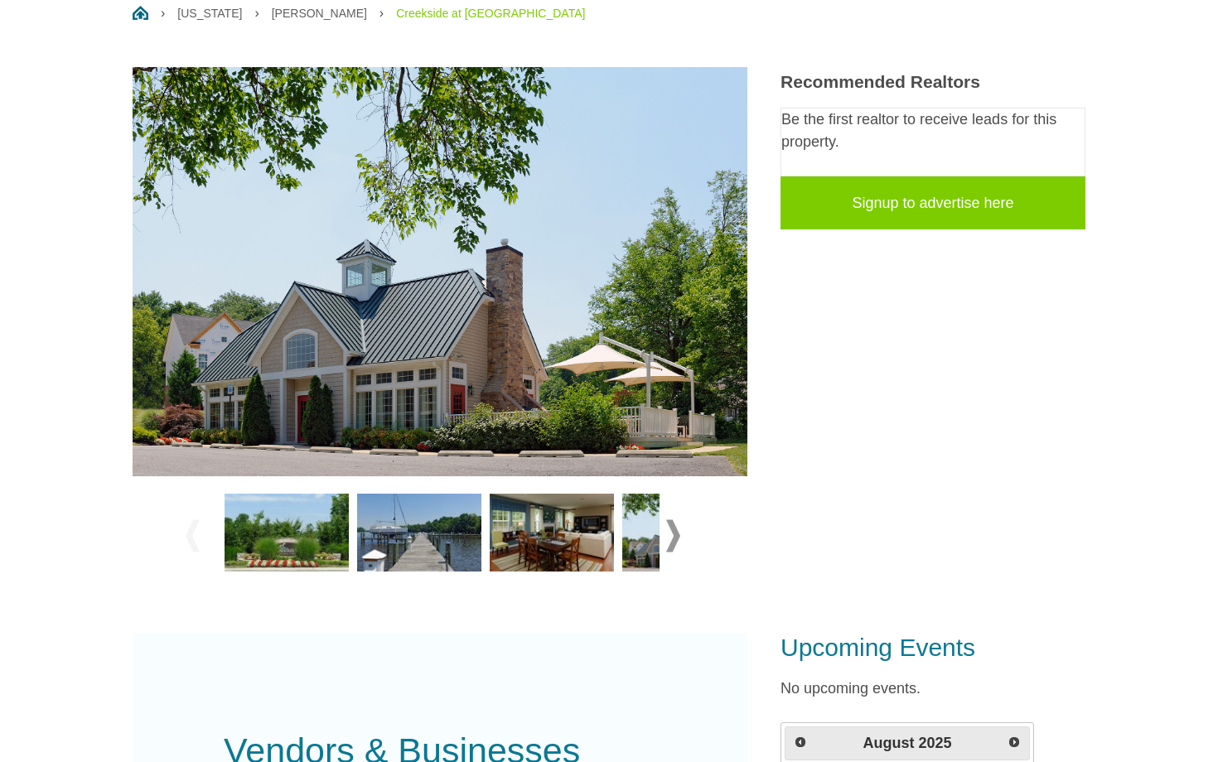
click at [449, 543] on img at bounding box center [419, 533] width 124 height 78
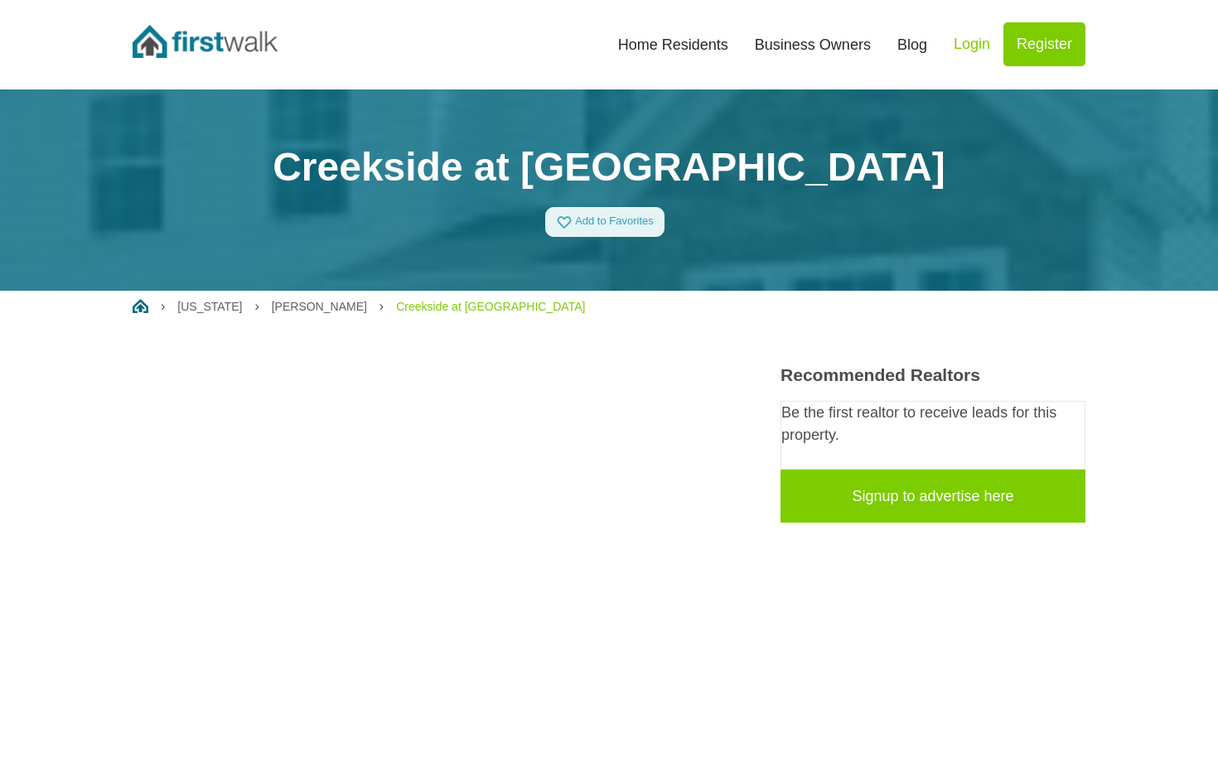
scroll to position [0, 0]
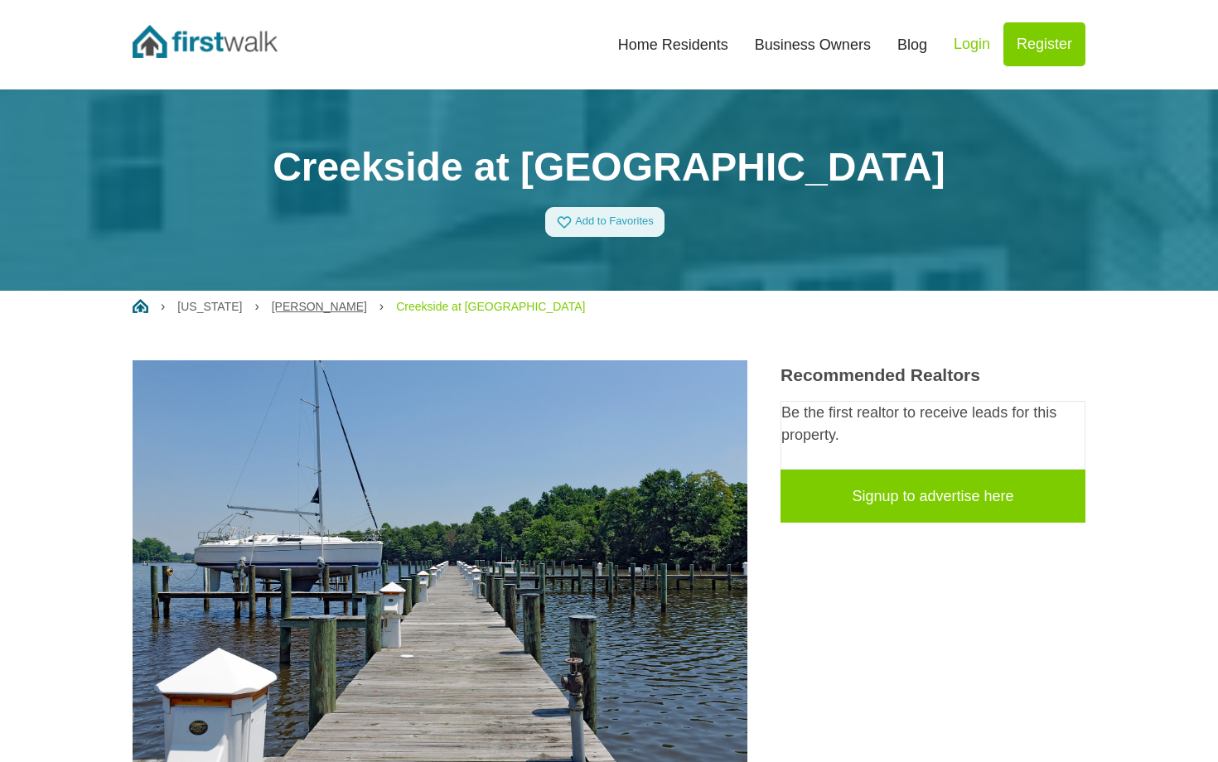
click at [278, 307] on link "Glen Burnie" at bounding box center [319, 306] width 95 height 13
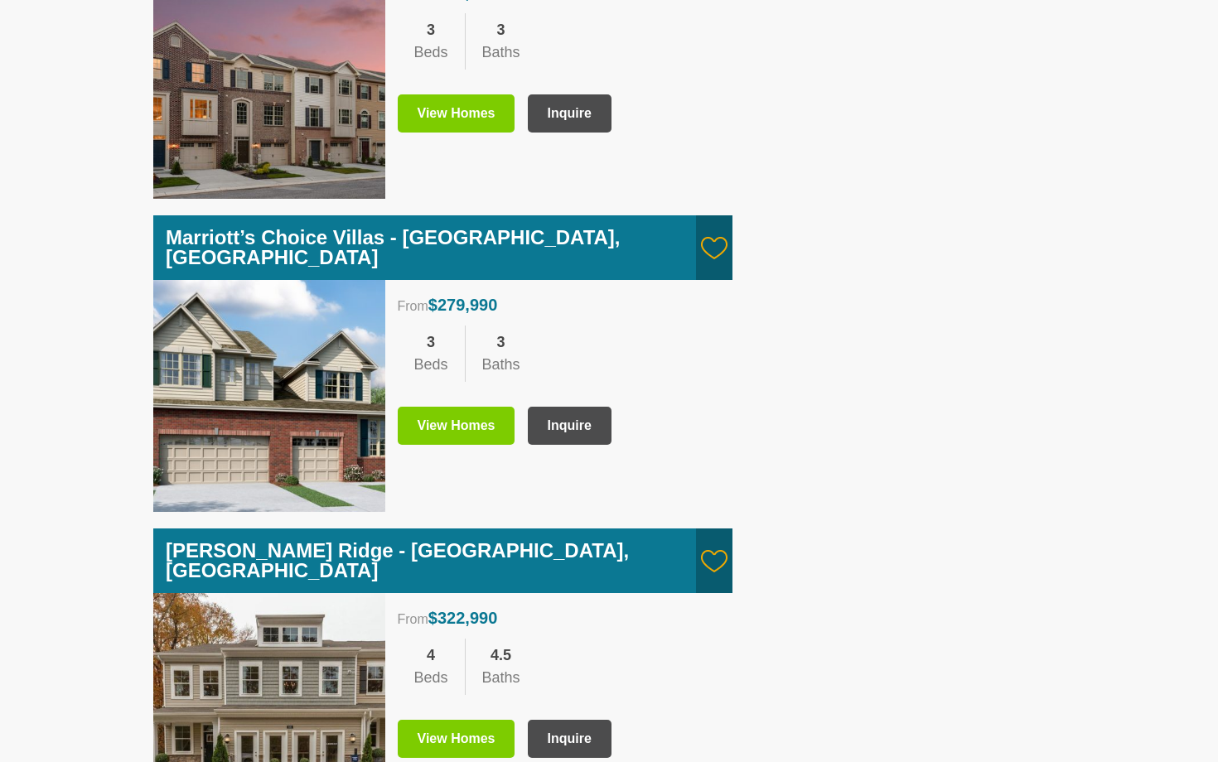
scroll to position [1510, 0]
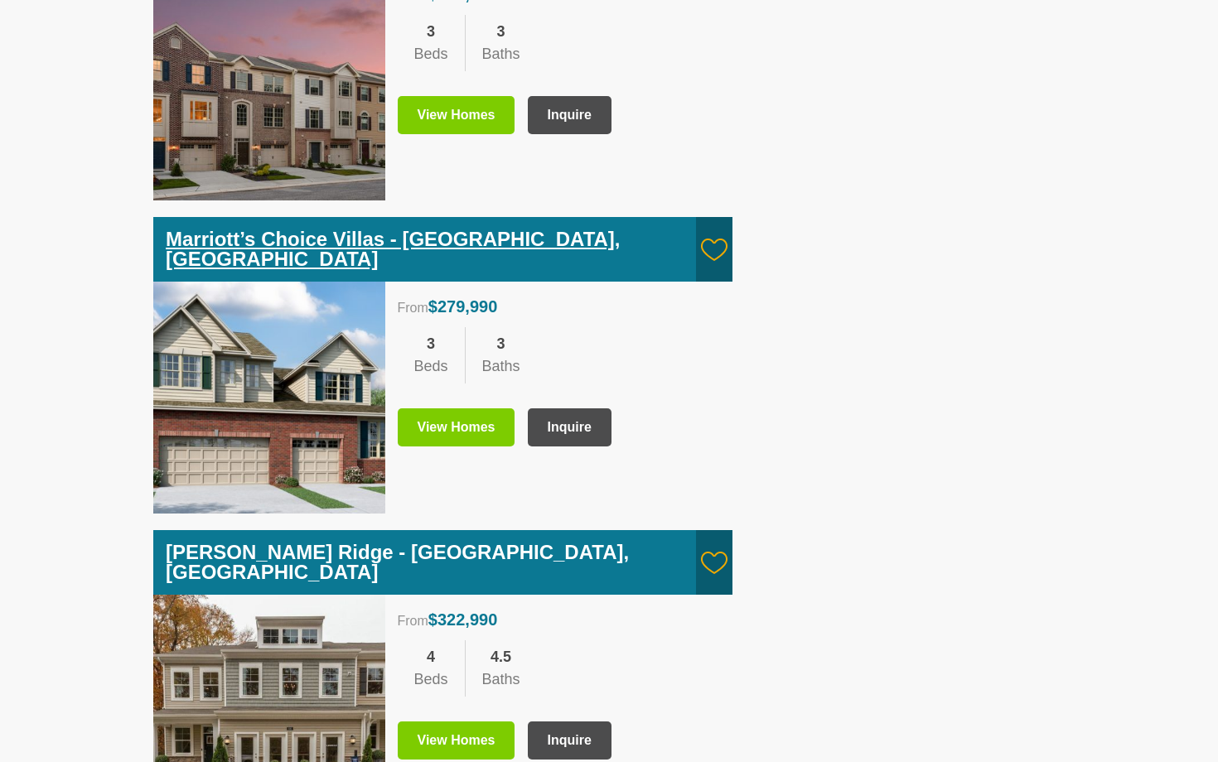
click at [387, 228] on link "Marriott’s Choice Villas - Glen Burnie, MD" at bounding box center [393, 249] width 455 height 42
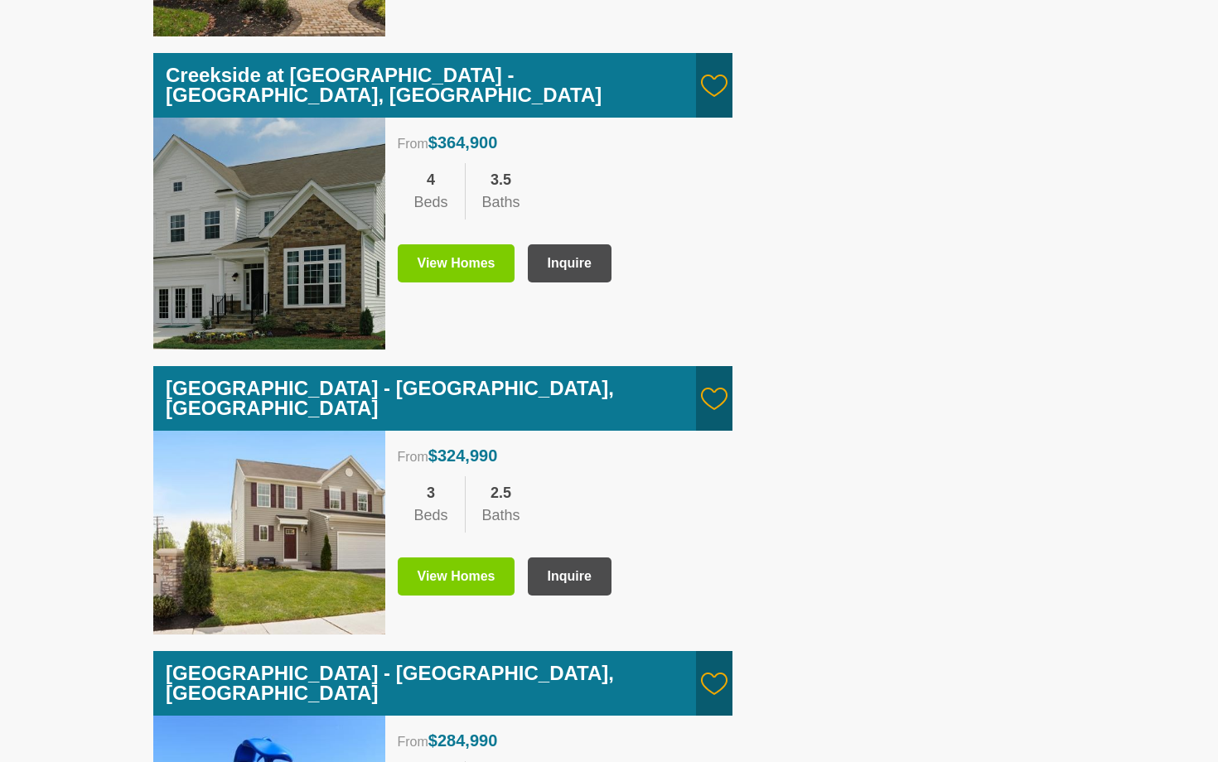
scroll to position [2301, 0]
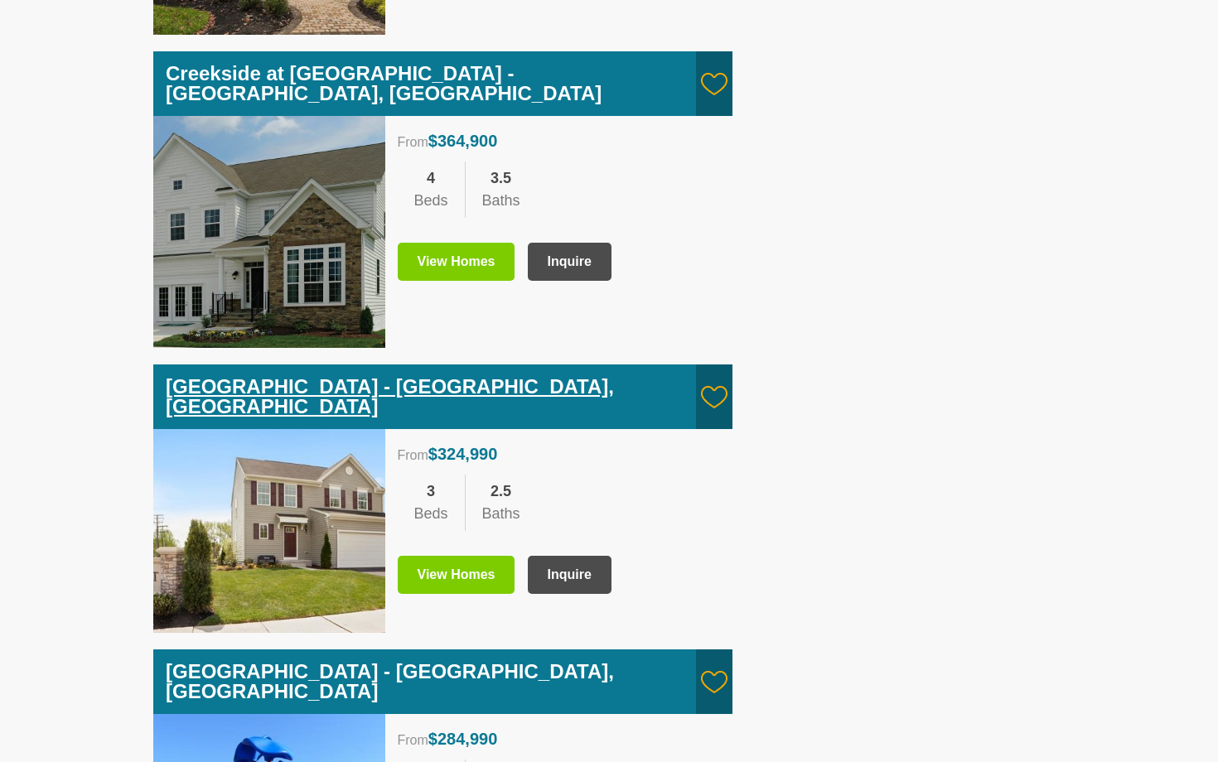
click at [343, 375] on link "[GEOGRAPHIC_DATA] - [GEOGRAPHIC_DATA], [GEOGRAPHIC_DATA]" at bounding box center [390, 396] width 448 height 42
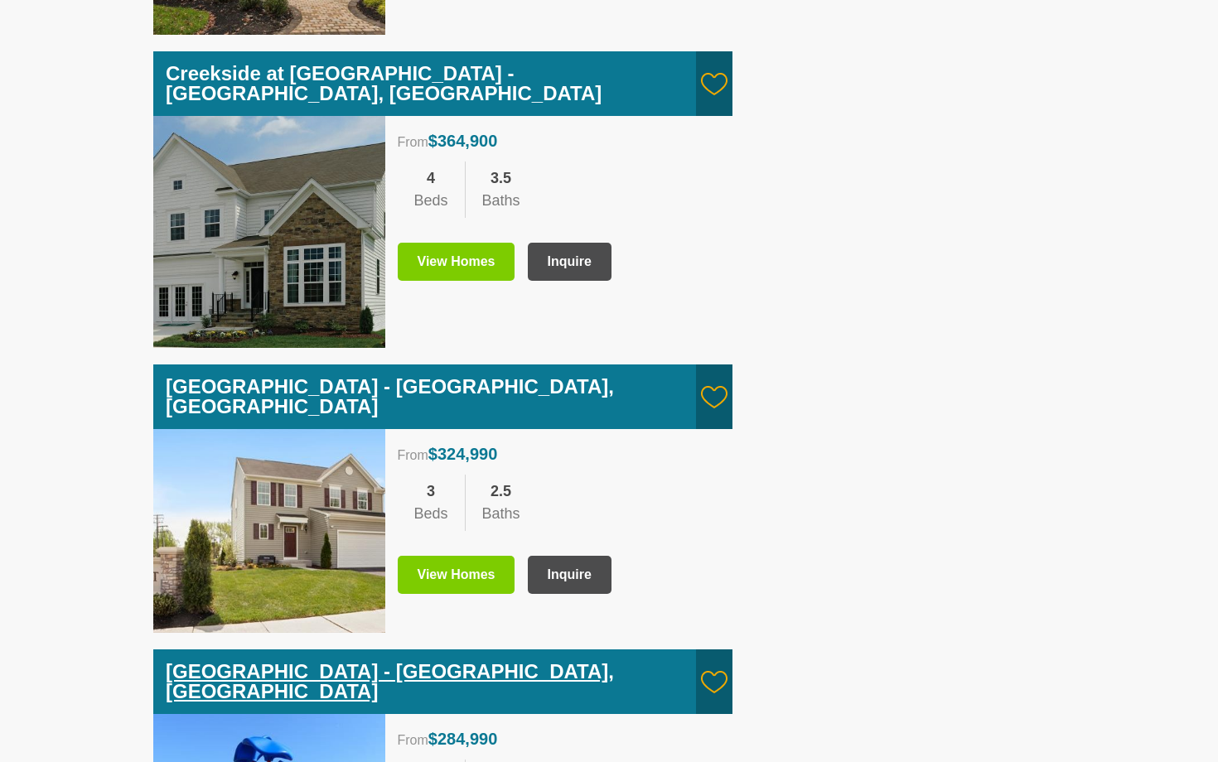
click at [433, 660] on link "[GEOGRAPHIC_DATA] - [GEOGRAPHIC_DATA], [GEOGRAPHIC_DATA]" at bounding box center [390, 681] width 448 height 42
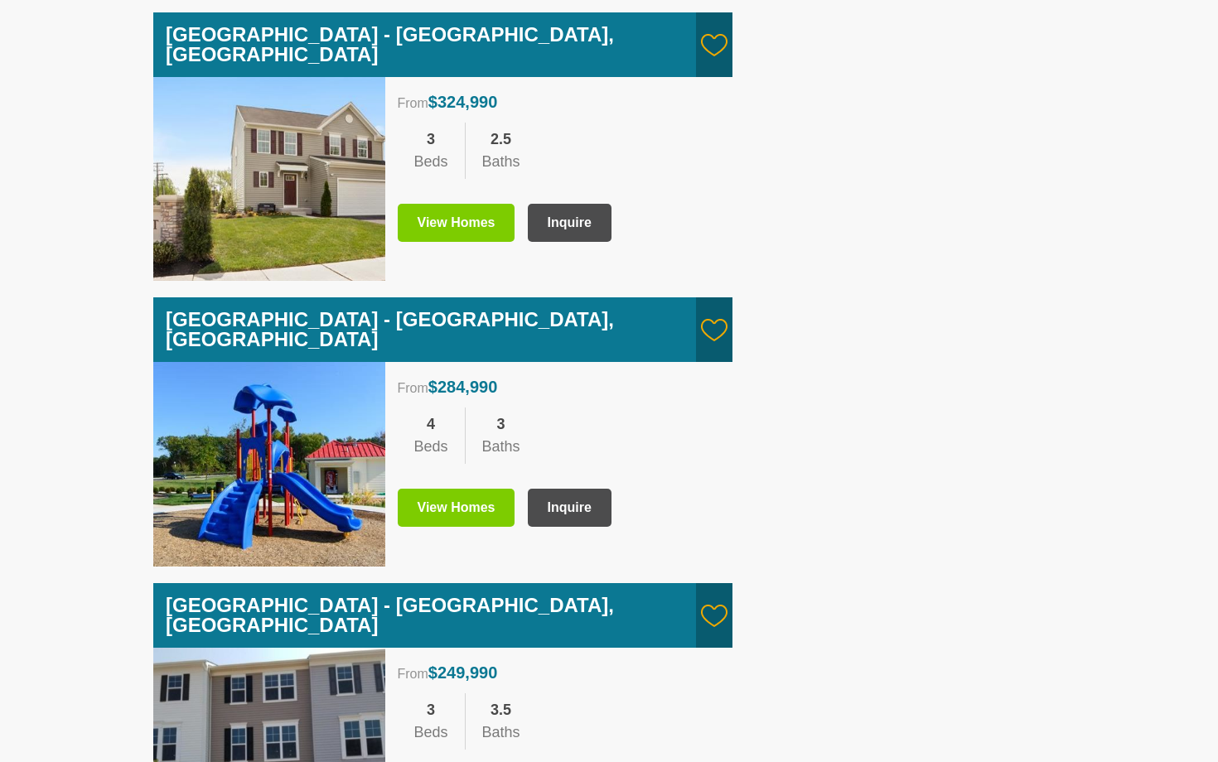
scroll to position [2676, 0]
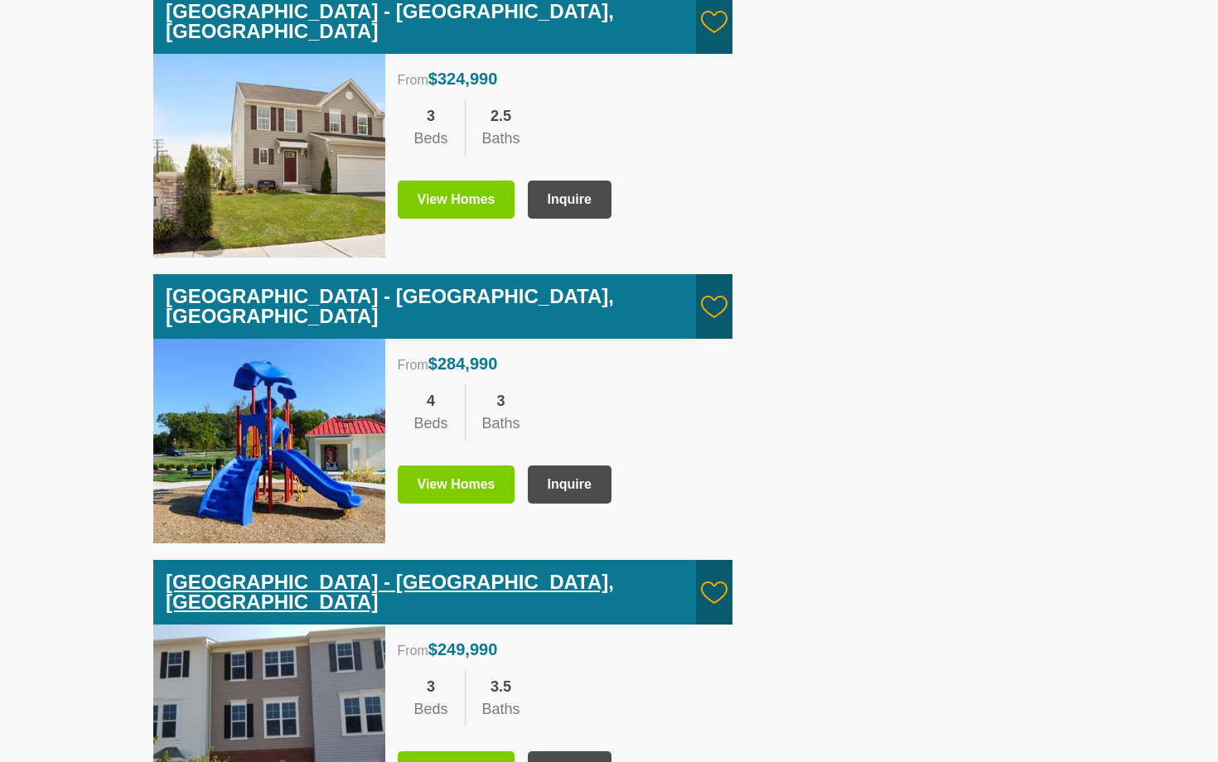
click at [417, 571] on link "Oakview Village - Glen Burnie, MD" at bounding box center [390, 592] width 448 height 42
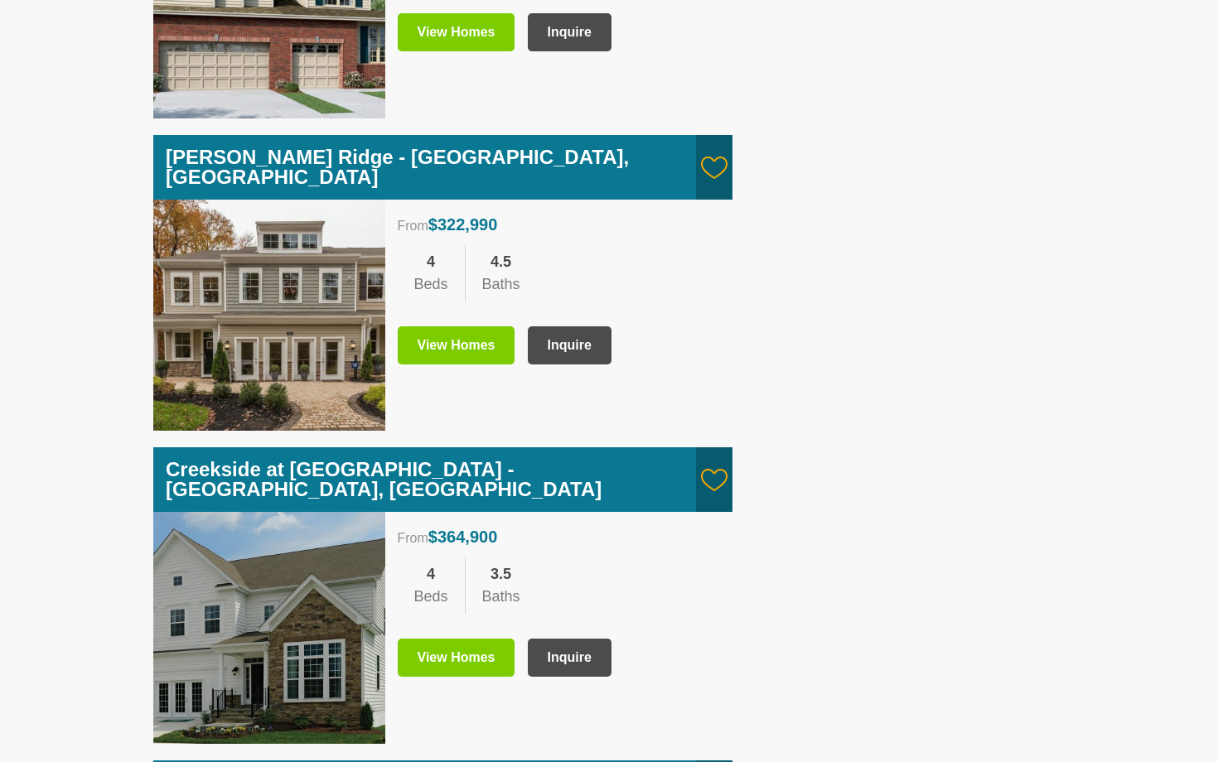
scroll to position [1914, 0]
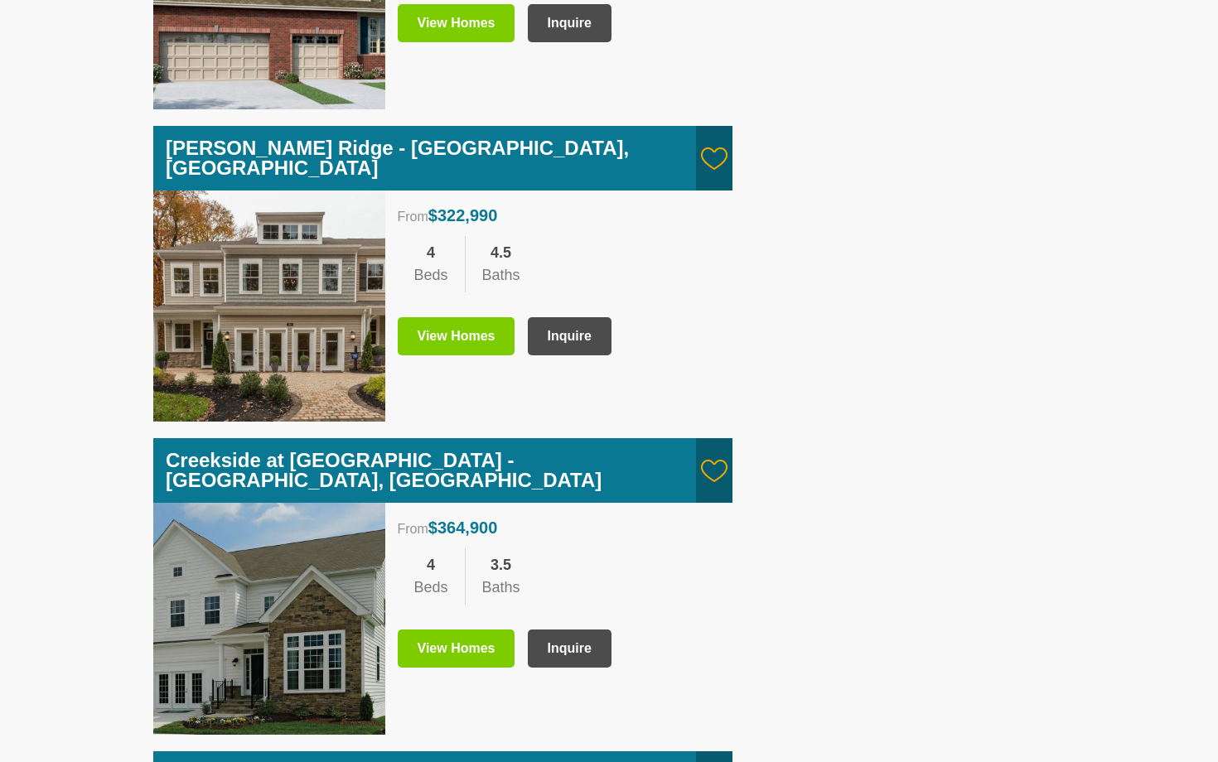
click at [481, 630] on link "View Homes" at bounding box center [457, 649] width 118 height 38
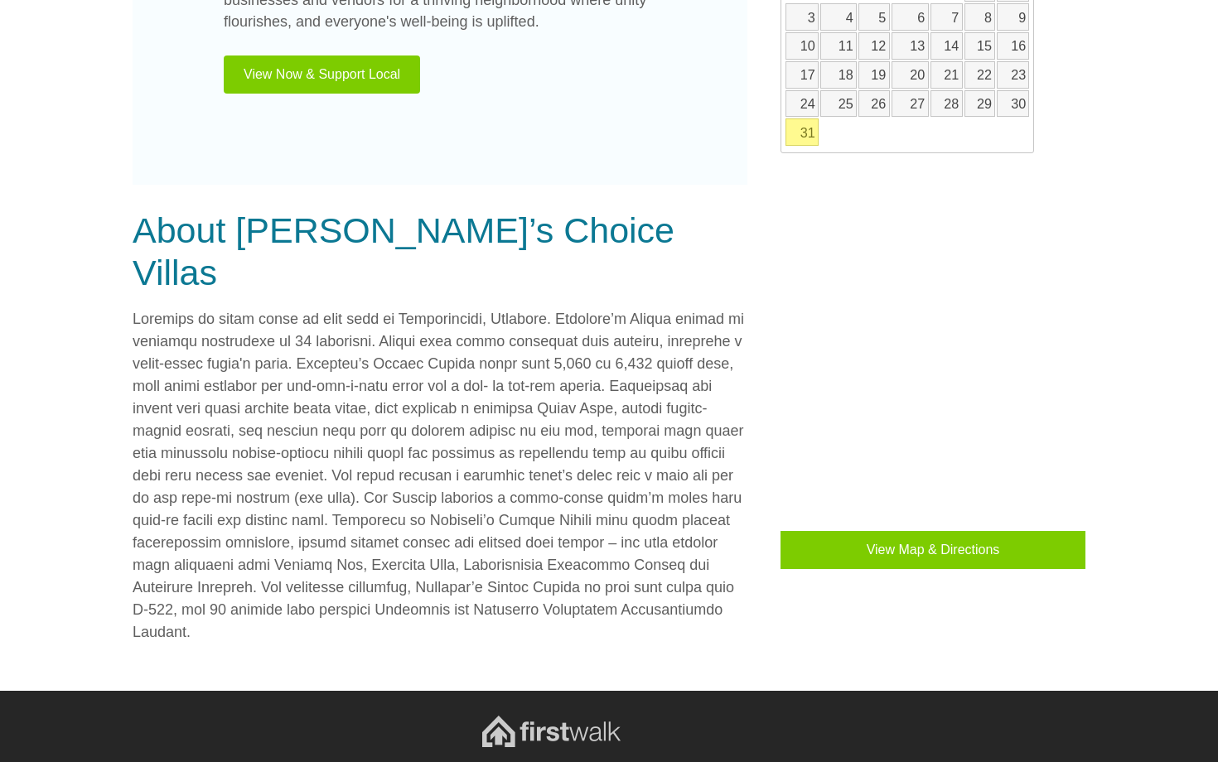
scroll to position [1056, 0]
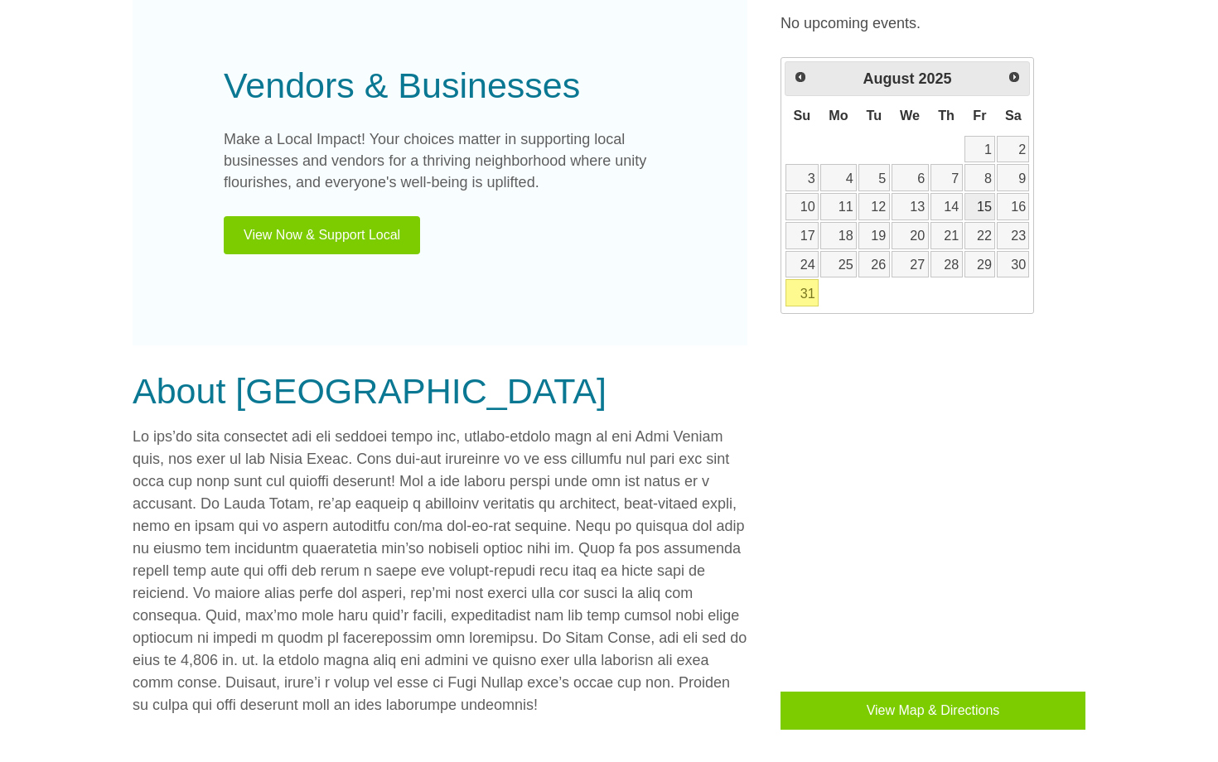
scroll to position [805, 0]
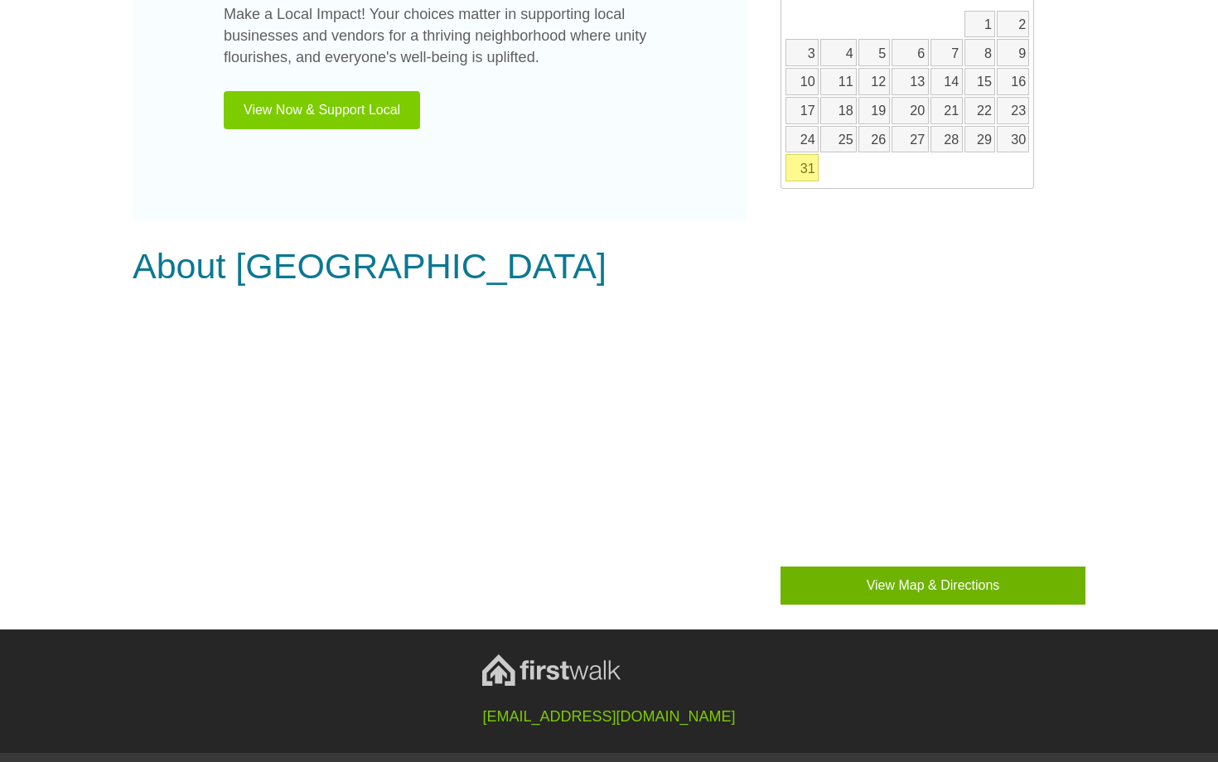
scroll to position [912, 0]
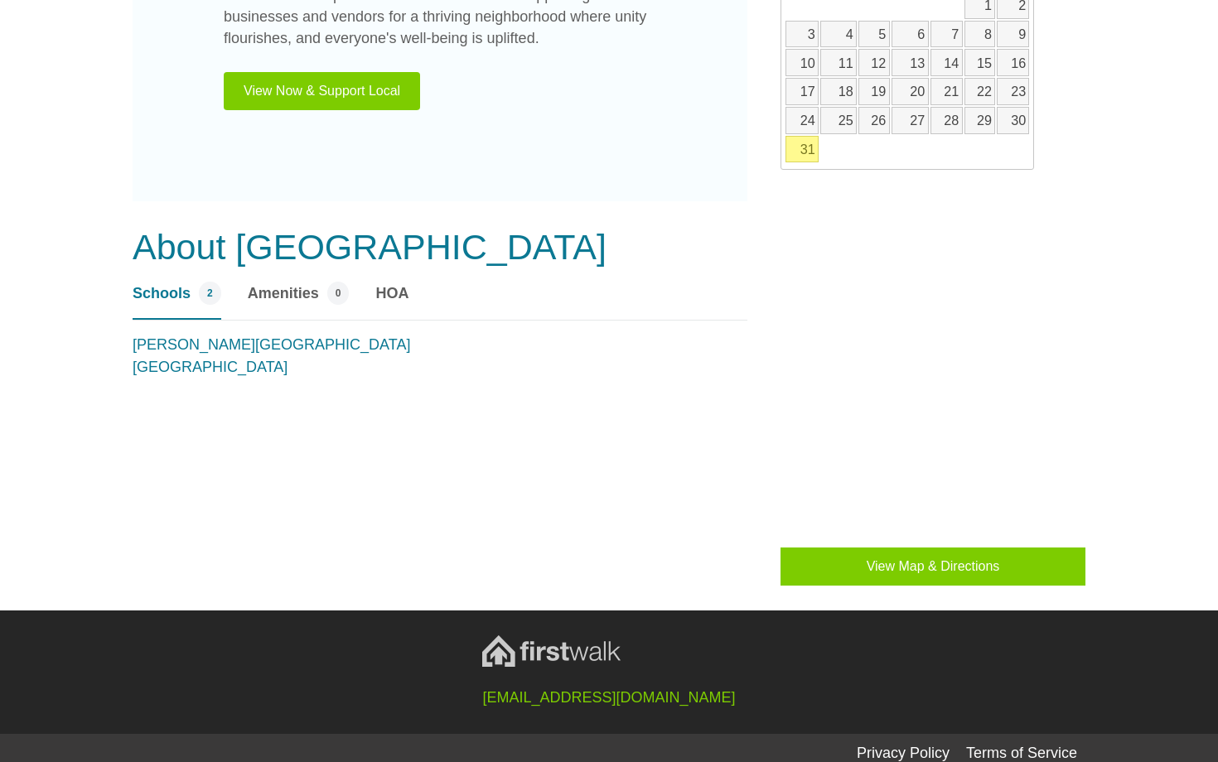
scroll to position [1156, 0]
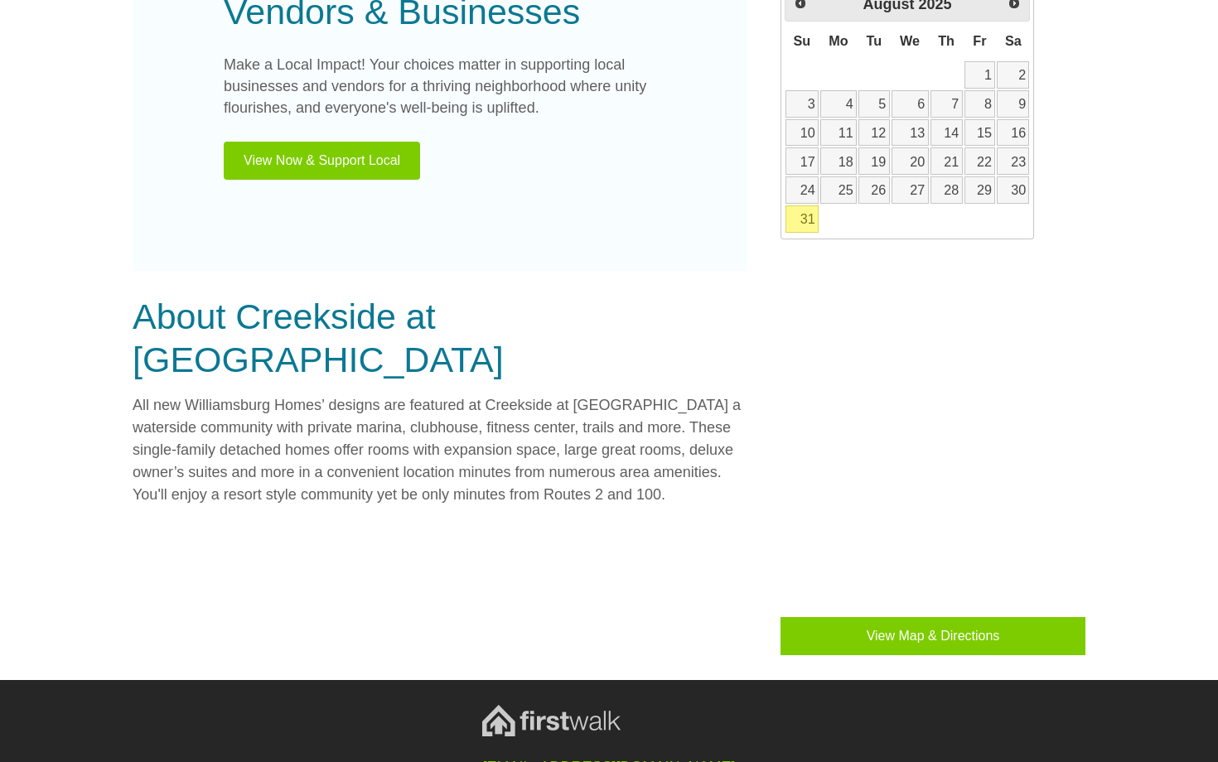
scroll to position [1035, 0]
